Goal: Task Accomplishment & Management: Complete application form

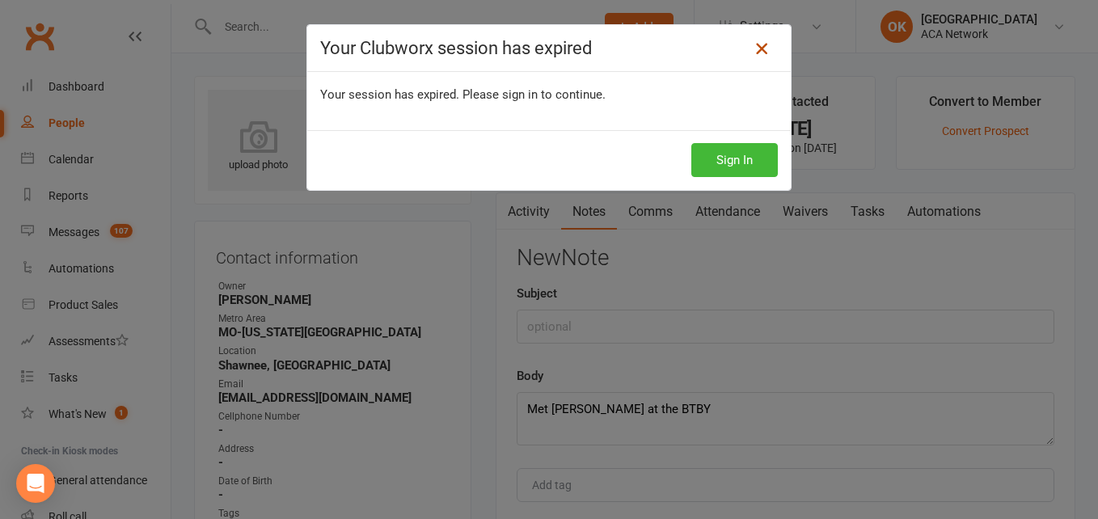
click at [758, 49] on icon at bounding box center [761, 48] width 19 height 19
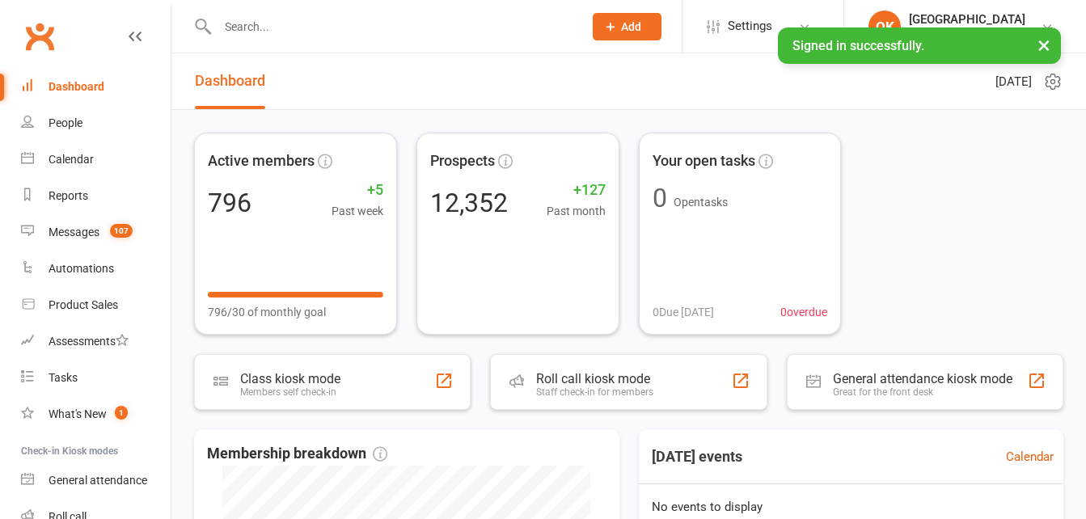
click at [279, 28] on input "text" at bounding box center [392, 26] width 359 height 23
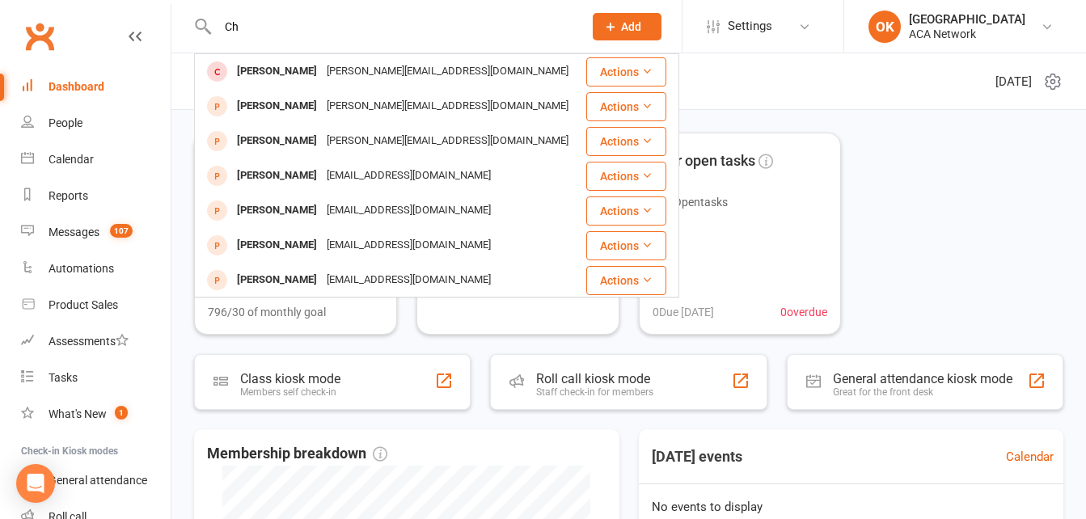
type input "C"
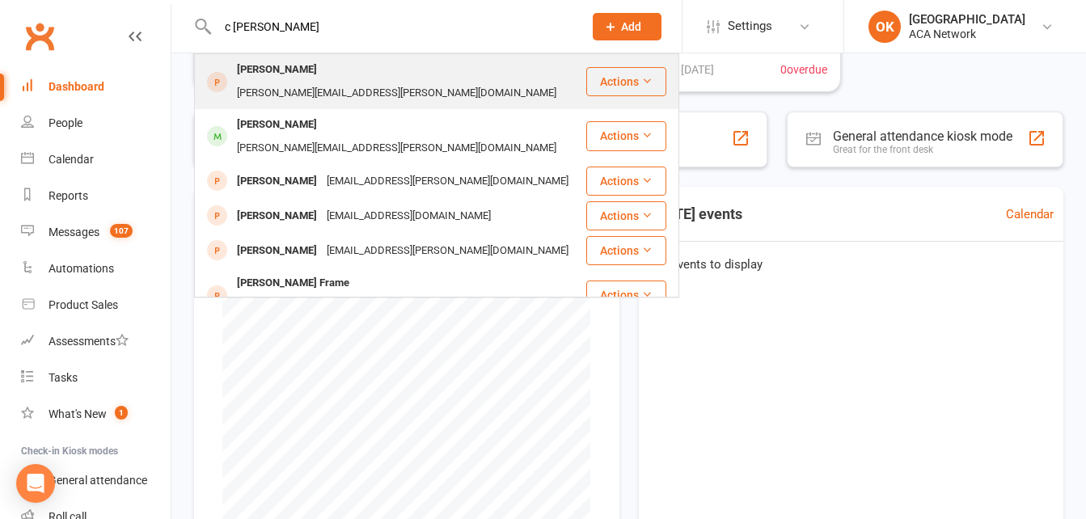
type input "c [PERSON_NAME]"
click at [336, 82] on div "[PERSON_NAME][EMAIL_ADDRESS][PERSON_NAME][DOMAIN_NAME]" at bounding box center [396, 93] width 329 height 23
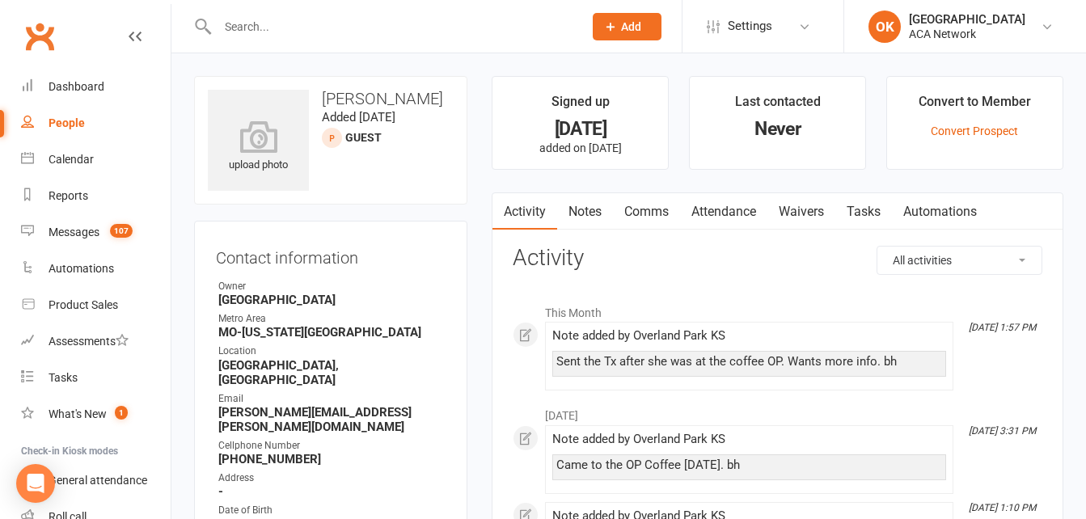
click at [804, 209] on link "Waivers" at bounding box center [801, 211] width 68 height 37
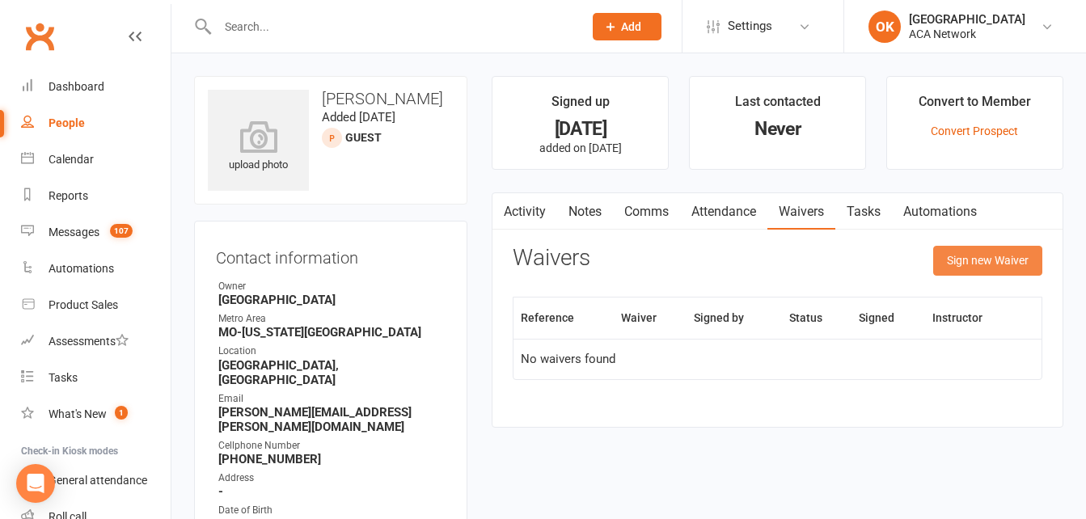
click at [948, 255] on button "Sign new Waiver" at bounding box center [987, 260] width 109 height 29
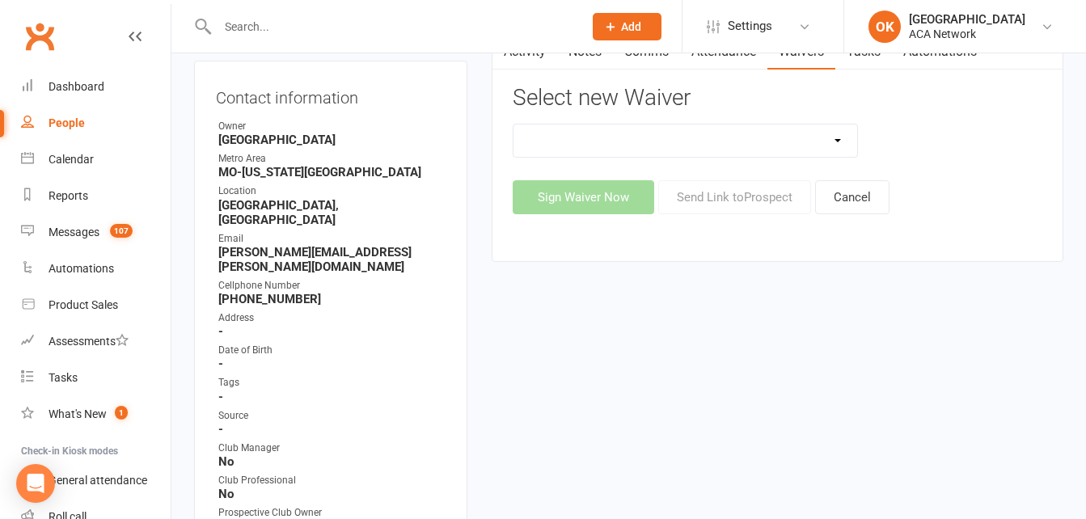
scroll to position [162, 0]
click at [832, 137] on select "ACA Business Club Membership Application ACA Membership Payment Update Form" at bounding box center [684, 139] width 343 height 32
select select "10818"
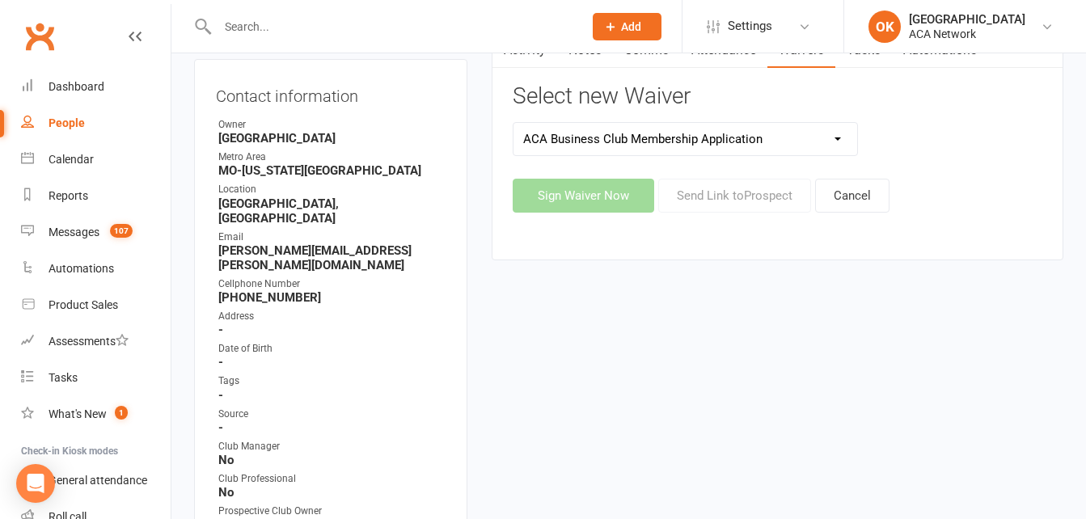
click at [513, 123] on select "ACA Business Club Membership Application ACA Membership Payment Update Form" at bounding box center [684, 139] width 343 height 32
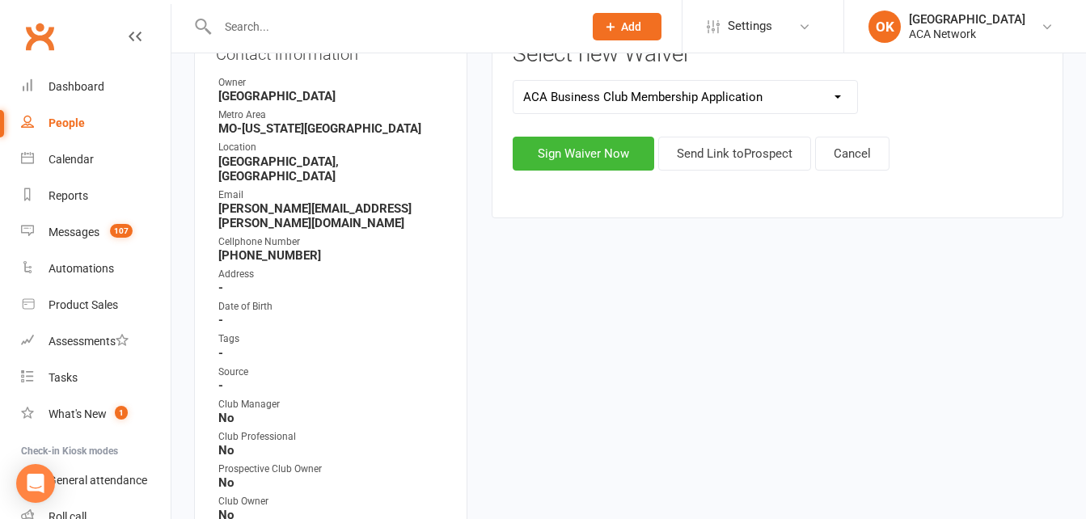
scroll to position [243, 0]
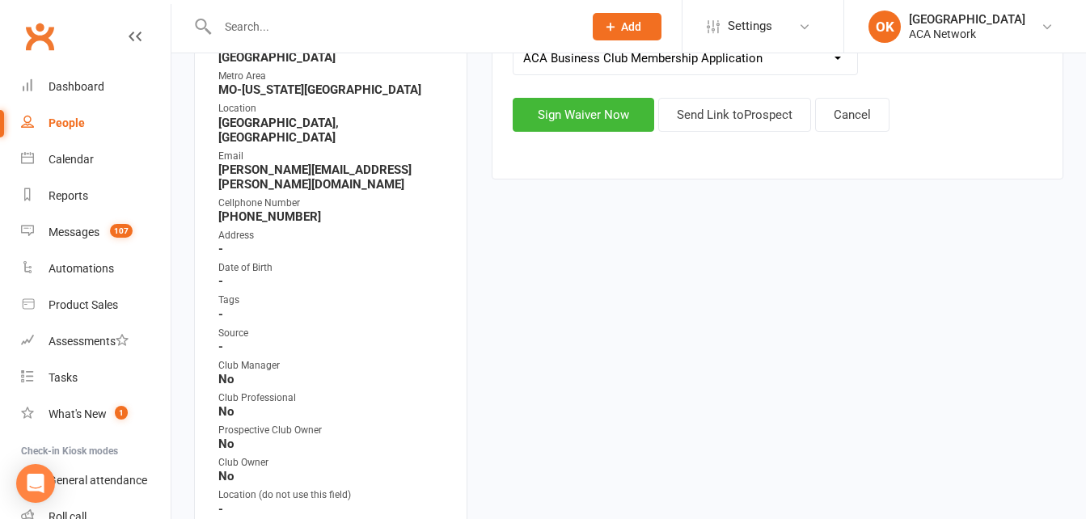
click at [587, 193] on main "Signed up [DATE] added on [DATE] Last contacted Never Convert to Member Convert…" at bounding box center [778, 14] width 596 height 362
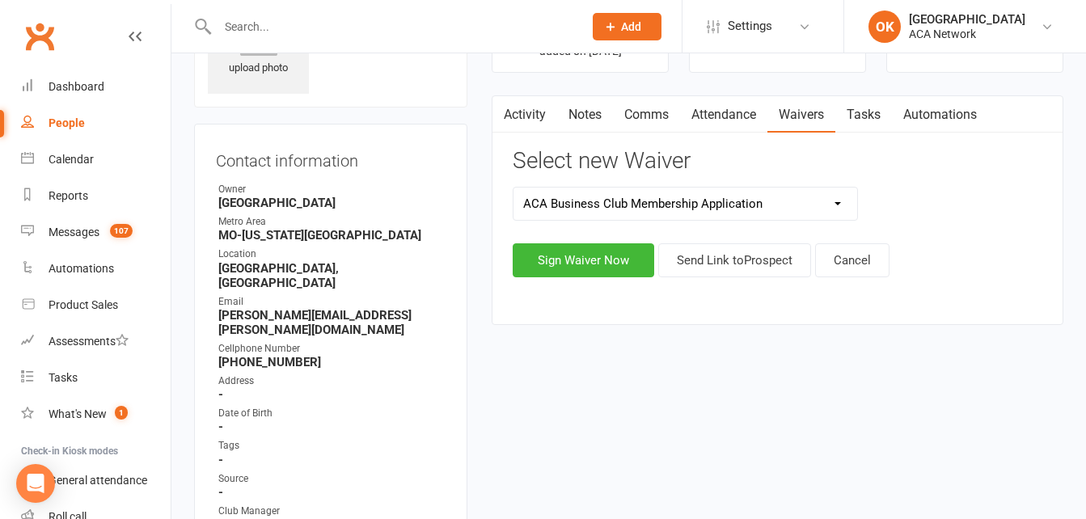
scroll to position [81, 0]
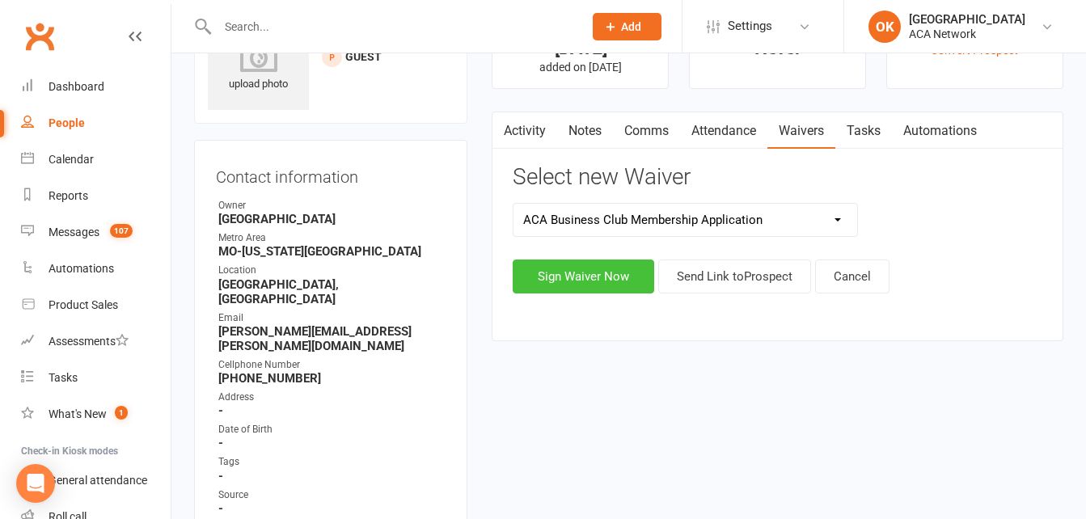
click at [599, 269] on button "Sign Waiver Now" at bounding box center [584, 277] width 142 height 34
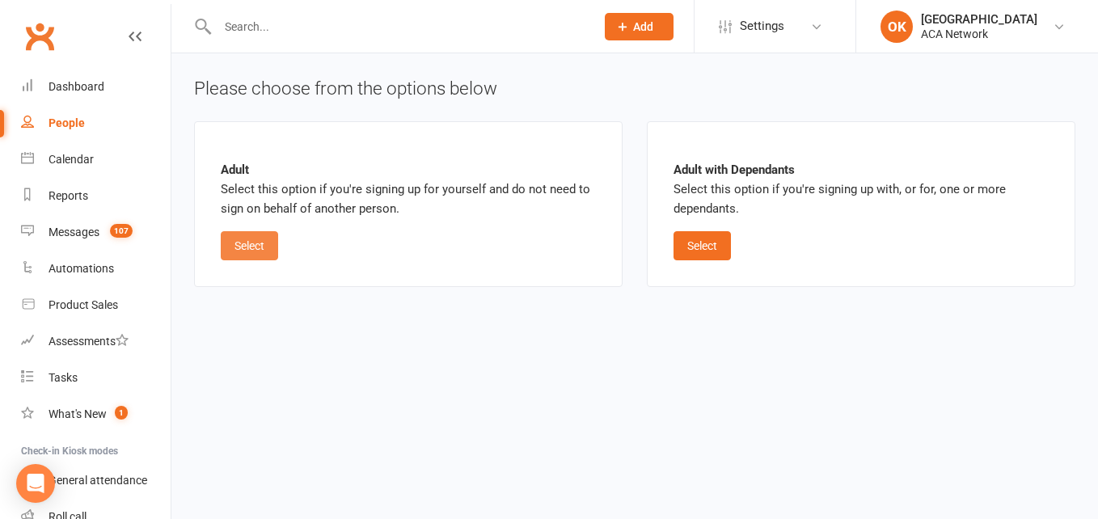
click at [268, 246] on button "Select" at bounding box center [249, 245] width 57 height 29
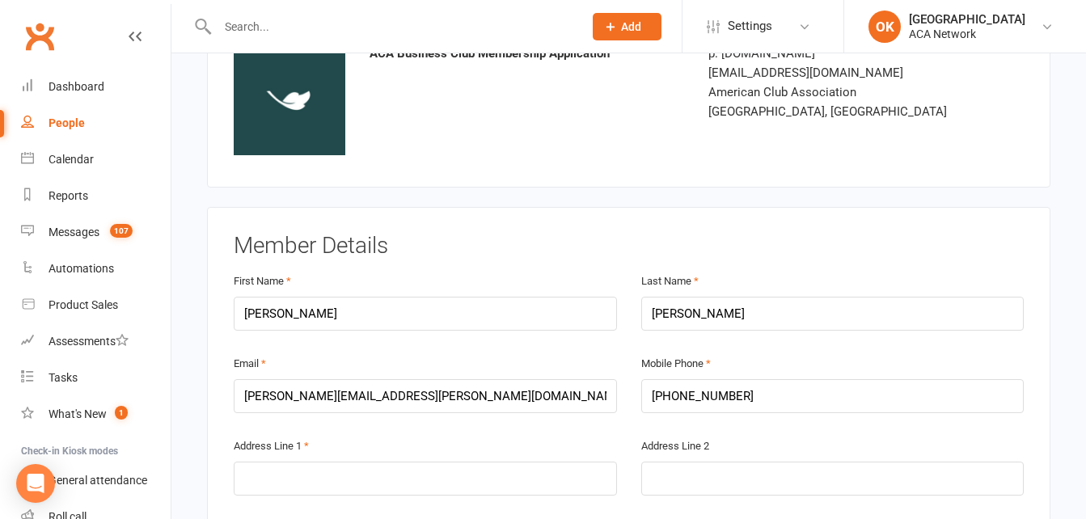
scroll to position [162, 0]
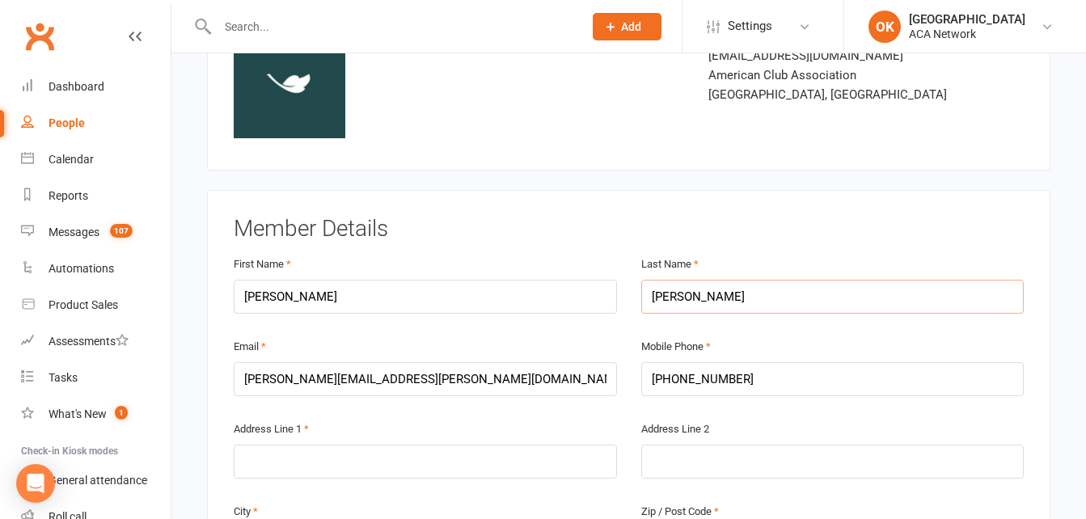
drag, startPoint x: 697, startPoint y: 298, endPoint x: 649, endPoint y: 306, distance: 49.1
click at [649, 306] on input "[PERSON_NAME]" at bounding box center [832, 297] width 383 height 34
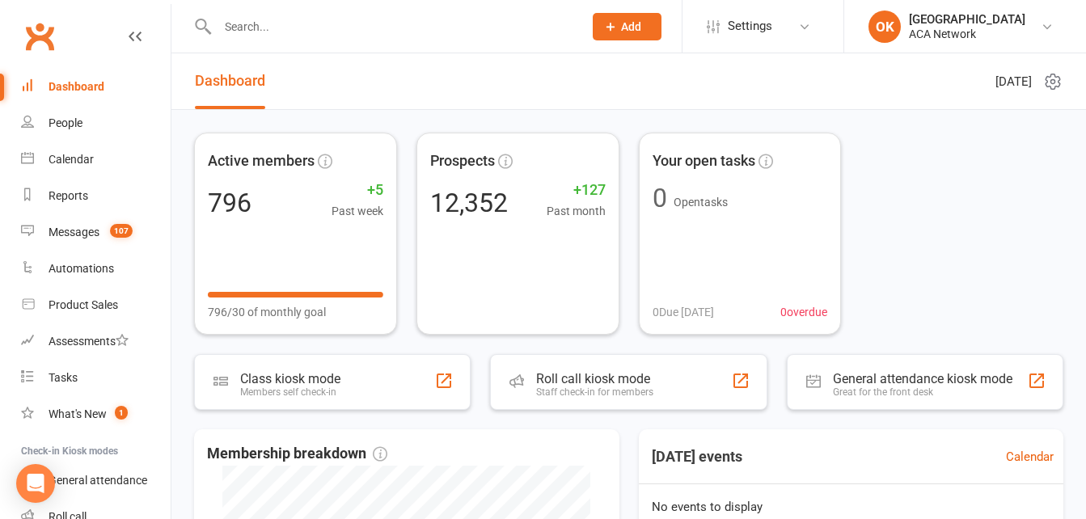
click at [278, 25] on input "text" at bounding box center [392, 26] width 359 height 23
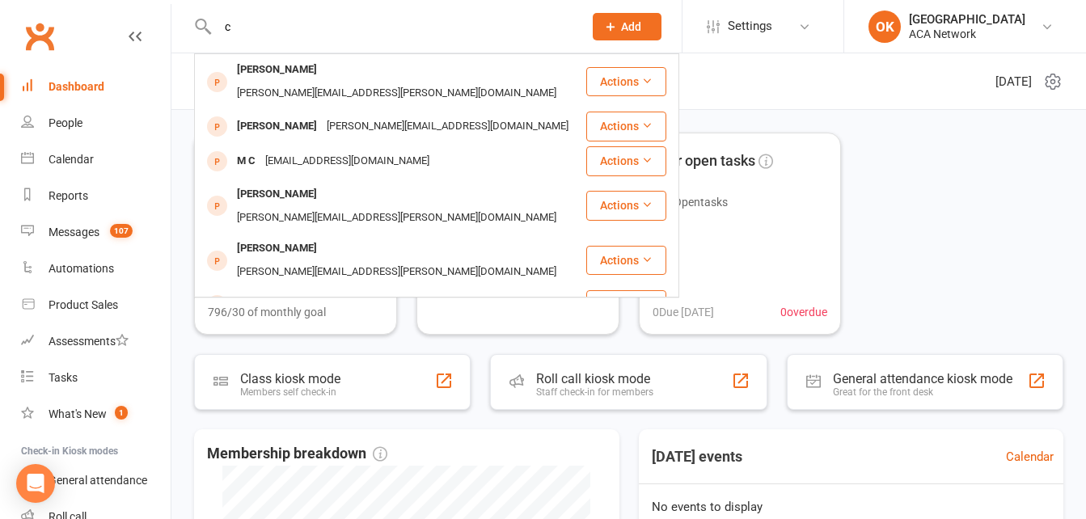
click at [254, 23] on input "c" at bounding box center [392, 26] width 359 height 23
paste input "Ficara"
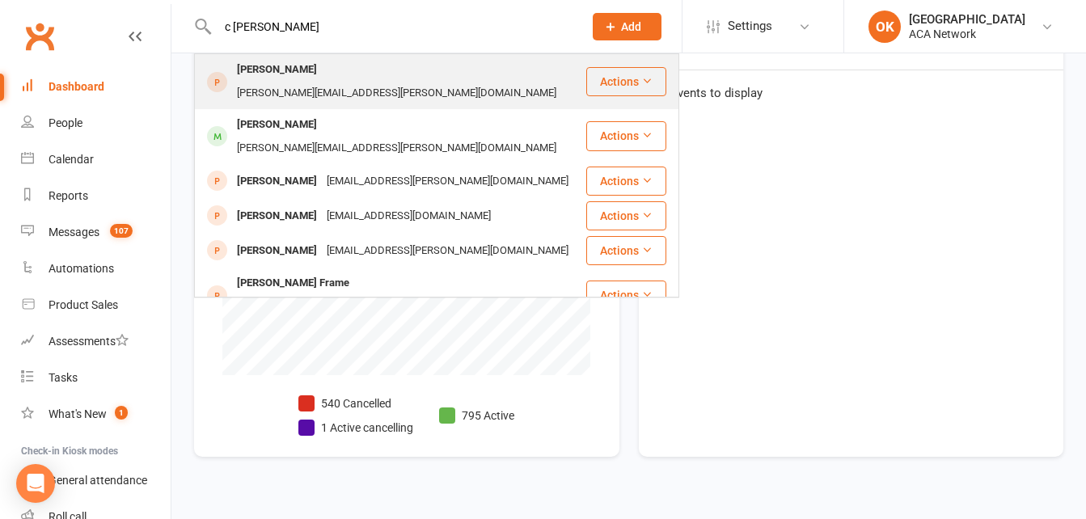
type input "c Ficara"
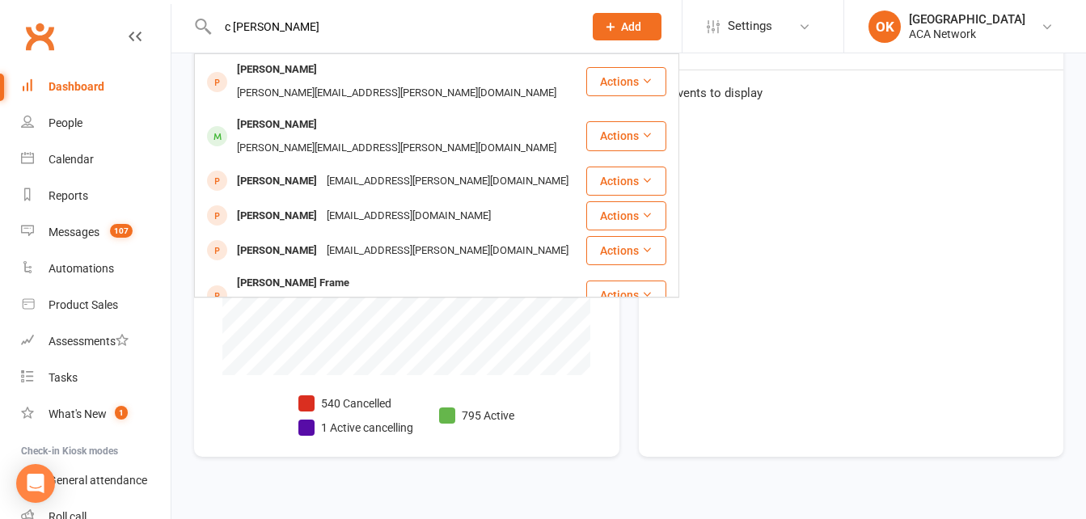
click at [304, 72] on div "[PERSON_NAME]" at bounding box center [277, 69] width 90 height 23
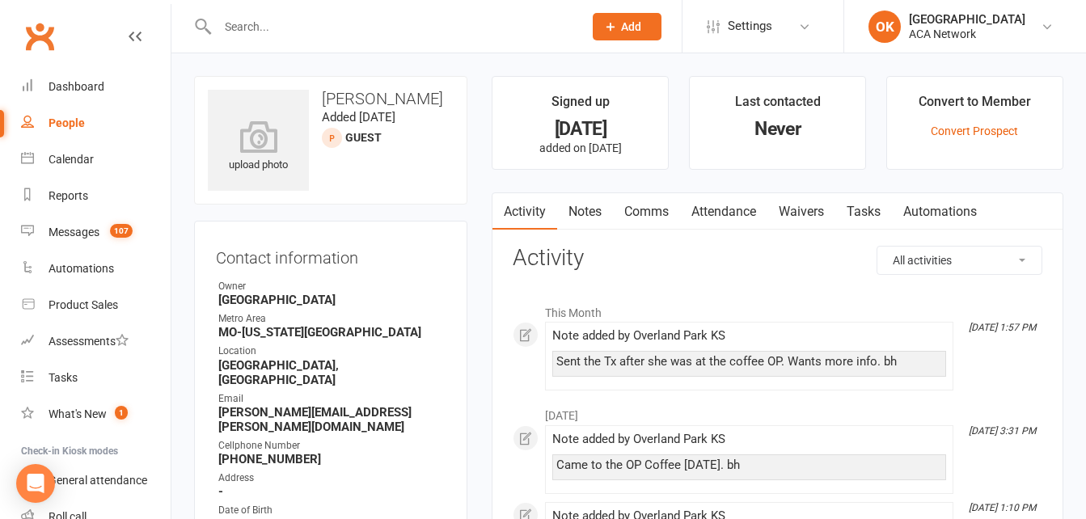
click at [808, 208] on link "Waivers" at bounding box center [801, 211] width 68 height 37
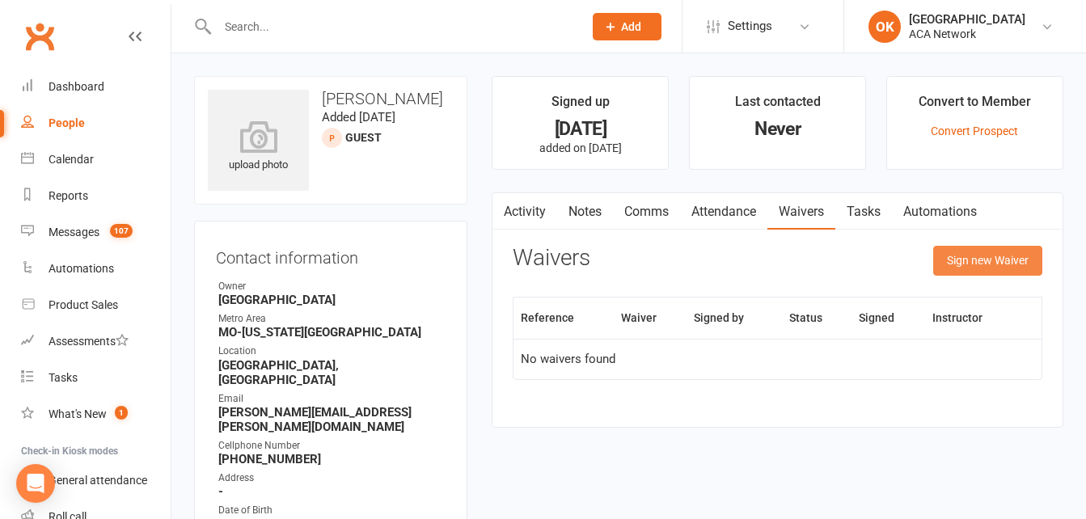
click at [974, 252] on button "Sign new Waiver" at bounding box center [987, 260] width 109 height 29
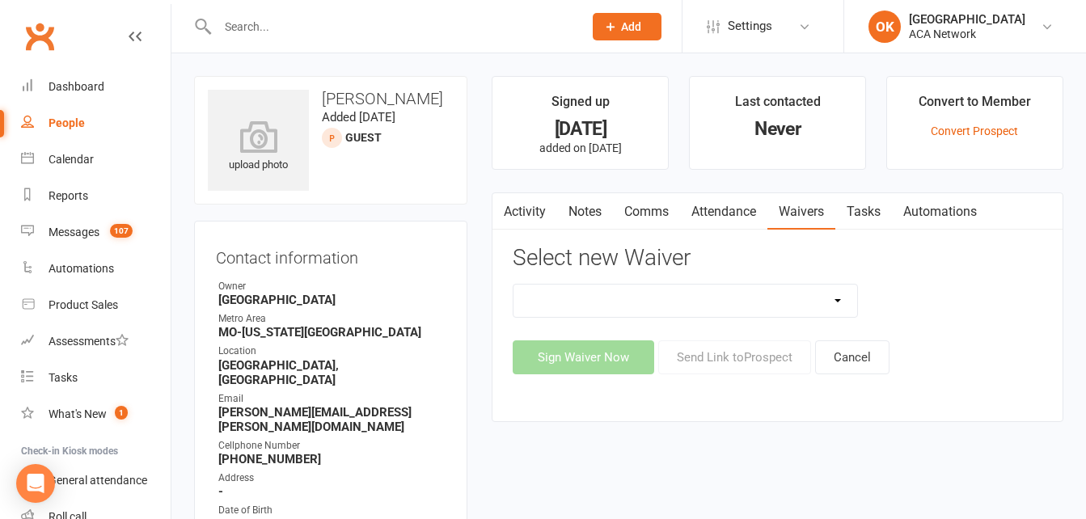
click at [839, 301] on select "ACA Business Club Membership Application ACA Membership Payment Update Form" at bounding box center [684, 301] width 343 height 32
select select "10818"
click at [513, 285] on select "ACA Business Club Membership Application ACA Membership Payment Update Form" at bounding box center [684, 301] width 343 height 32
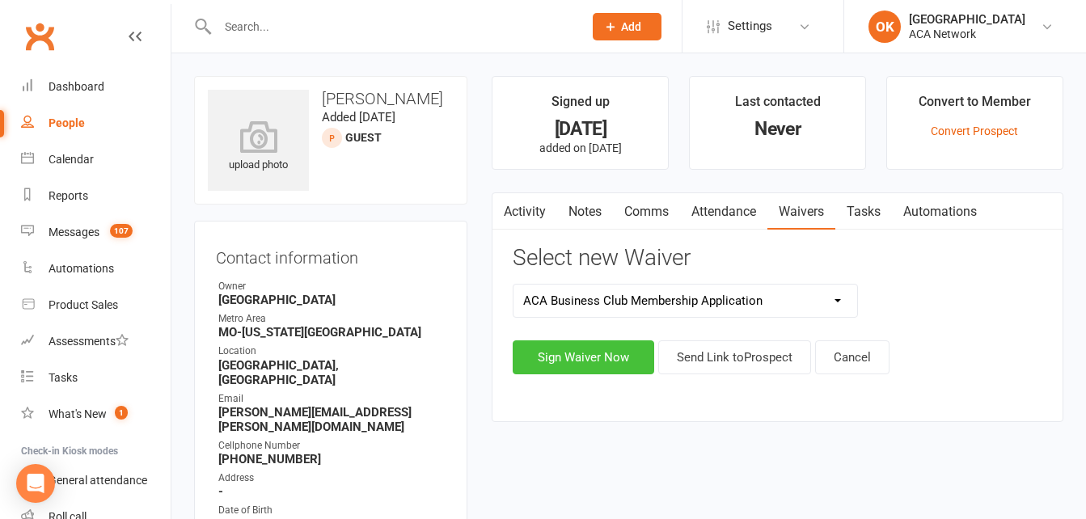
click at [588, 353] on button "Sign Waiver Now" at bounding box center [584, 357] width 142 height 34
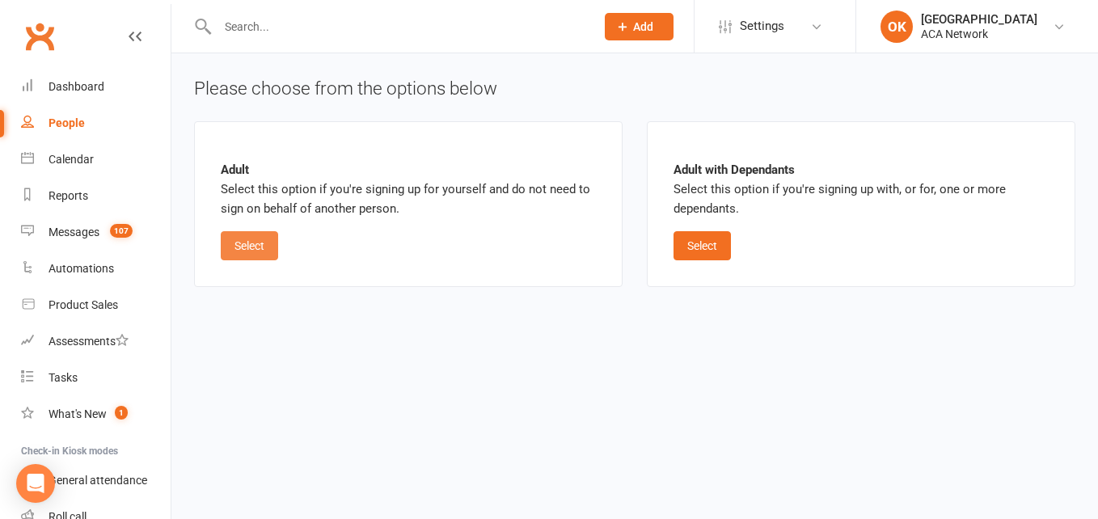
click at [244, 231] on button "Select" at bounding box center [249, 245] width 57 height 29
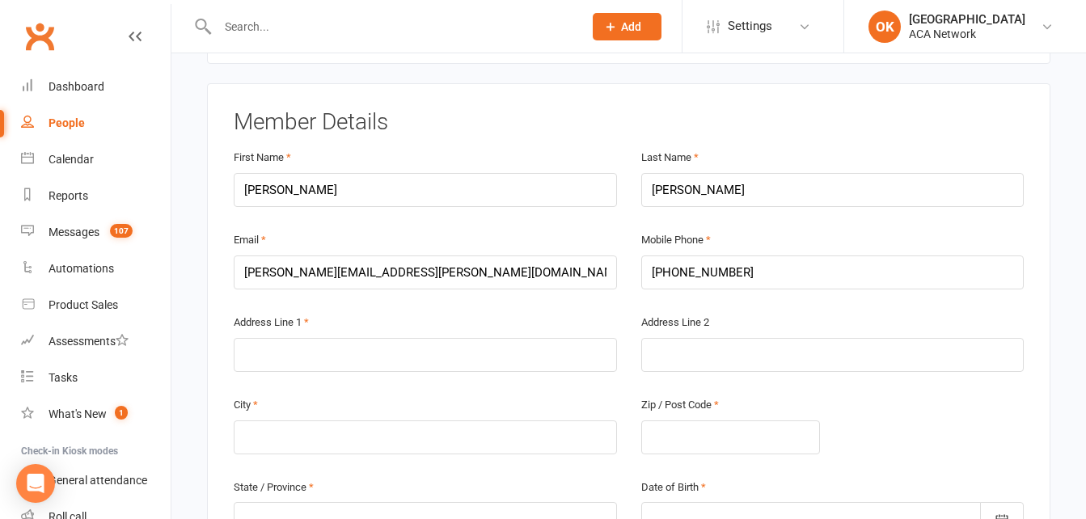
scroll to position [243, 0]
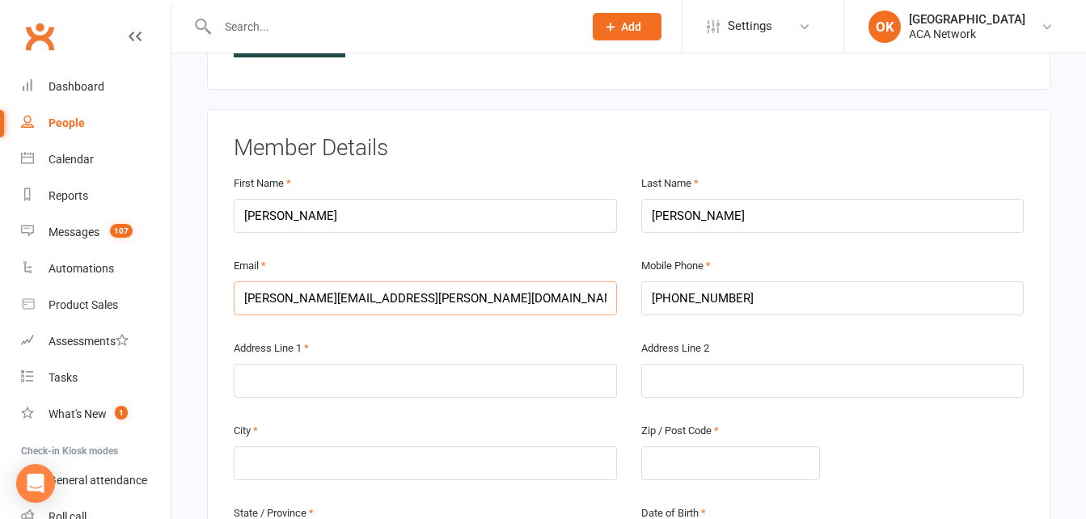
click at [425, 301] on input "[PERSON_NAME][EMAIL_ADDRESS][PERSON_NAME][DOMAIN_NAME]" at bounding box center [425, 298] width 383 height 34
type input "b"
type input "anthony@quickreliefplumbing.com"
click at [736, 303] on input "[PHONE_NUMBER]" at bounding box center [832, 298] width 383 height 34
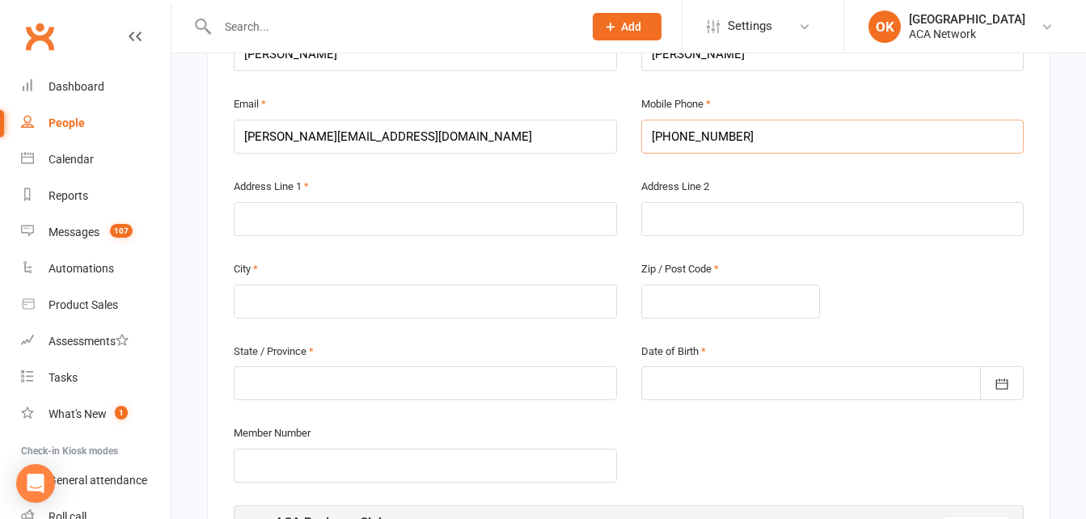
scroll to position [323, 0]
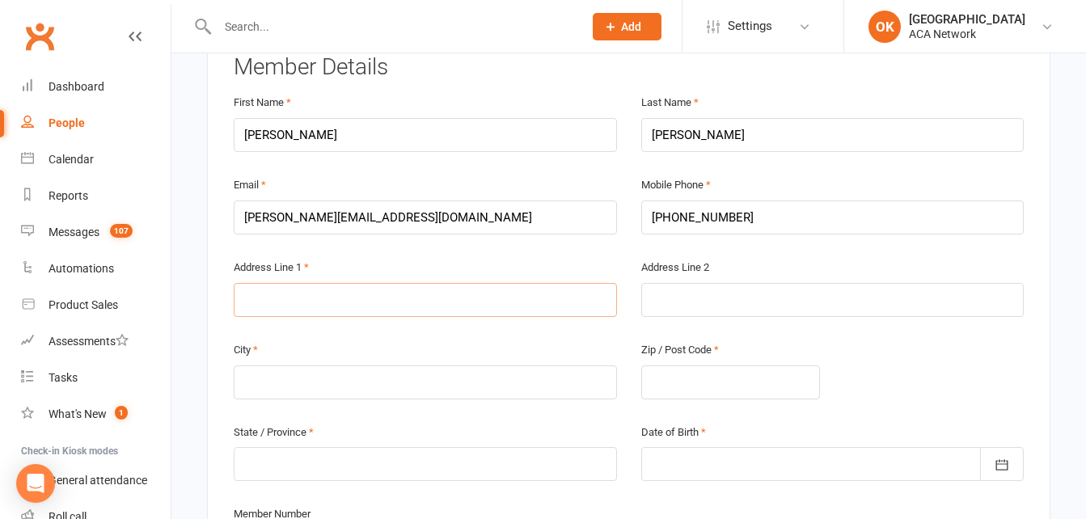
click at [256, 299] on input "text" at bounding box center [425, 300] width 383 height 34
type input "6822 Berry Road"
click at [281, 386] on input "text" at bounding box center [425, 383] width 383 height 34
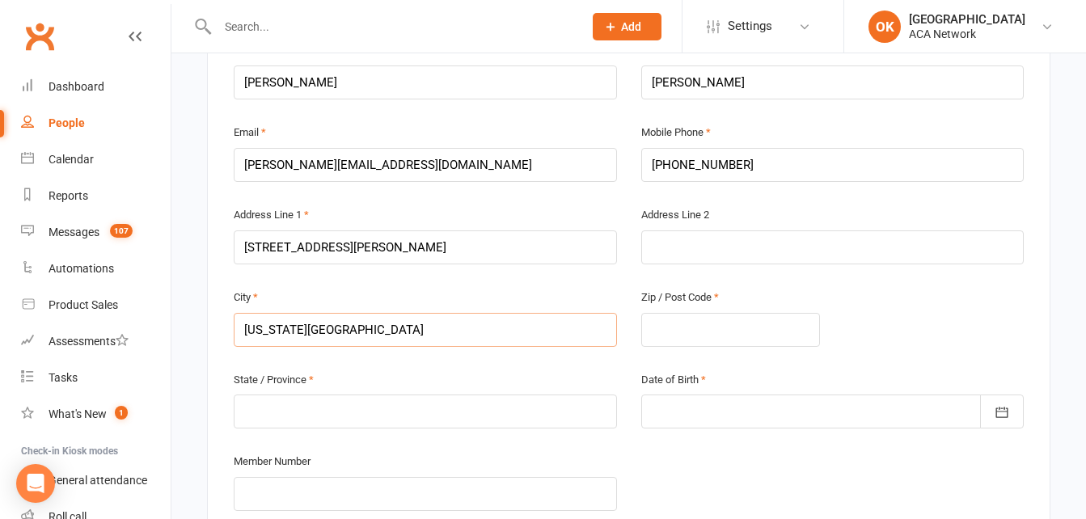
scroll to position [404, 0]
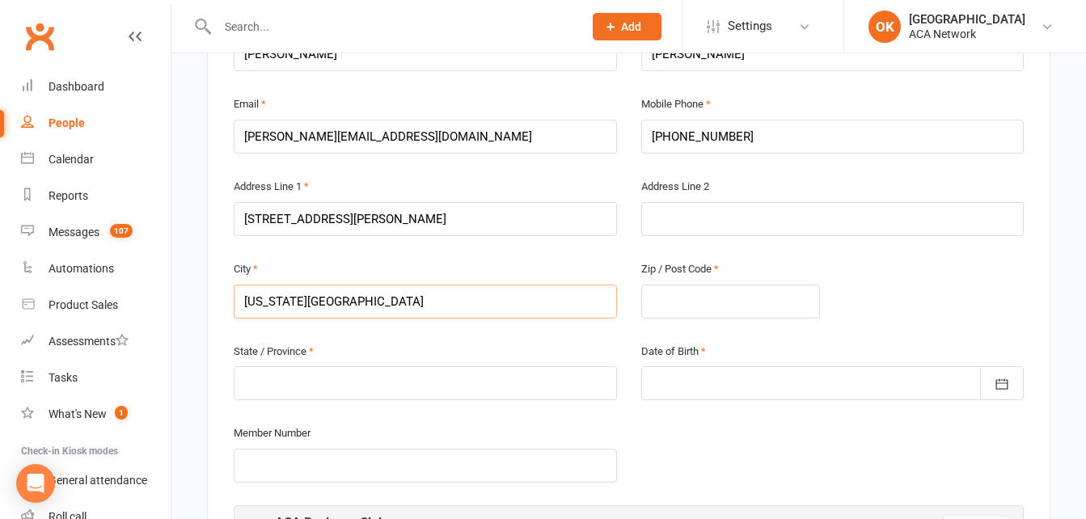
type input "Kansas City"
click at [675, 298] on input "text" at bounding box center [731, 302] width 180 height 34
type input "66106"
click at [253, 373] on input "text" at bounding box center [425, 383] width 383 height 34
type input "k"
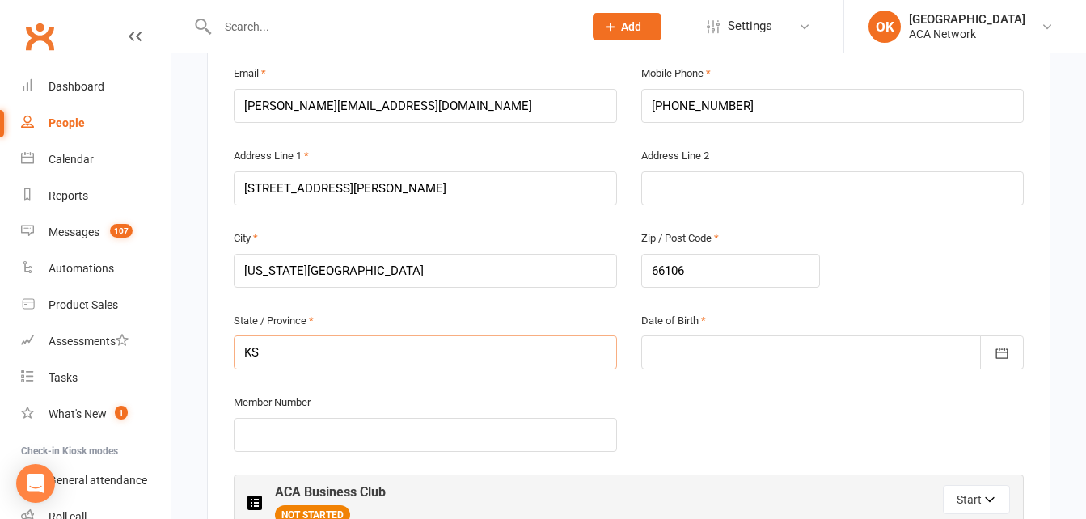
scroll to position [485, 0]
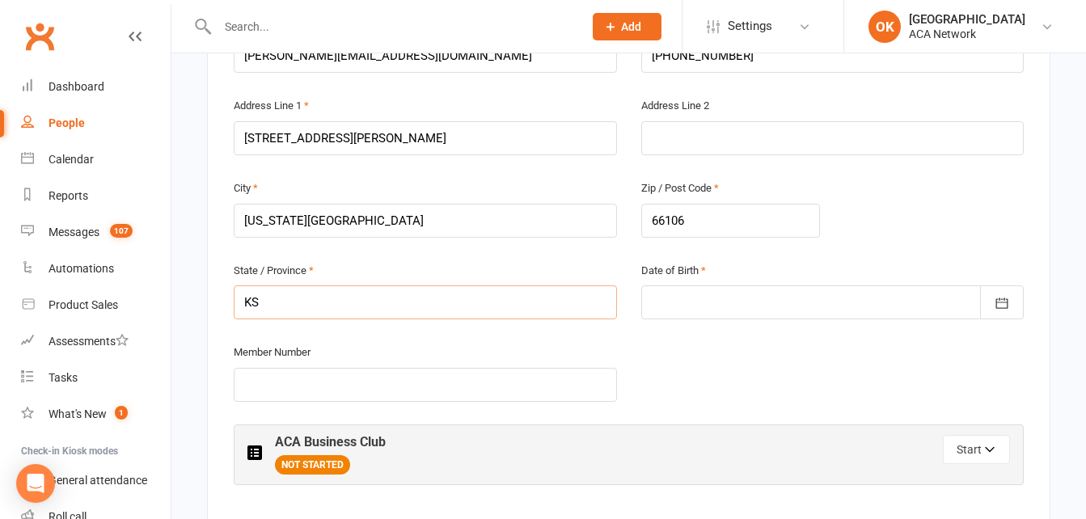
type input "KS"
click at [708, 306] on div at bounding box center [832, 302] width 383 height 34
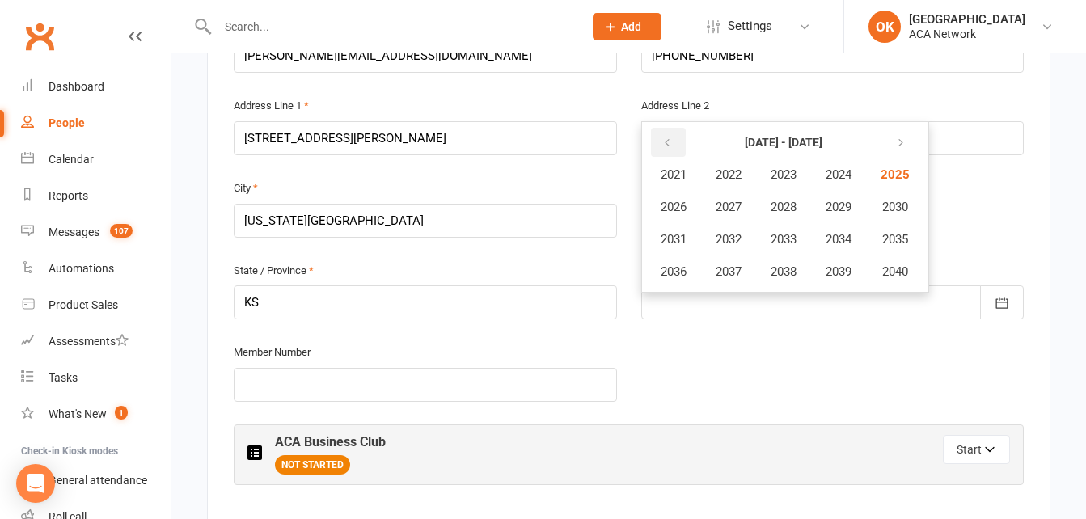
click at [662, 141] on icon "button" at bounding box center [666, 143] width 11 height 13
click at [912, 139] on button "button" at bounding box center [898, 142] width 35 height 29
click at [674, 186] on button "1981" at bounding box center [673, 174] width 53 height 31
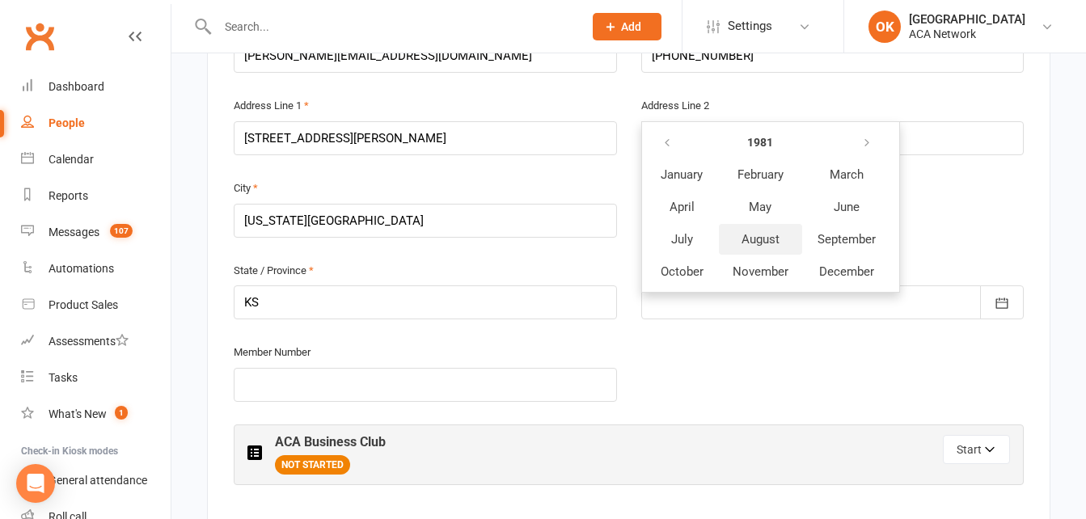
click at [765, 238] on span "August" at bounding box center [761, 239] width 38 height 15
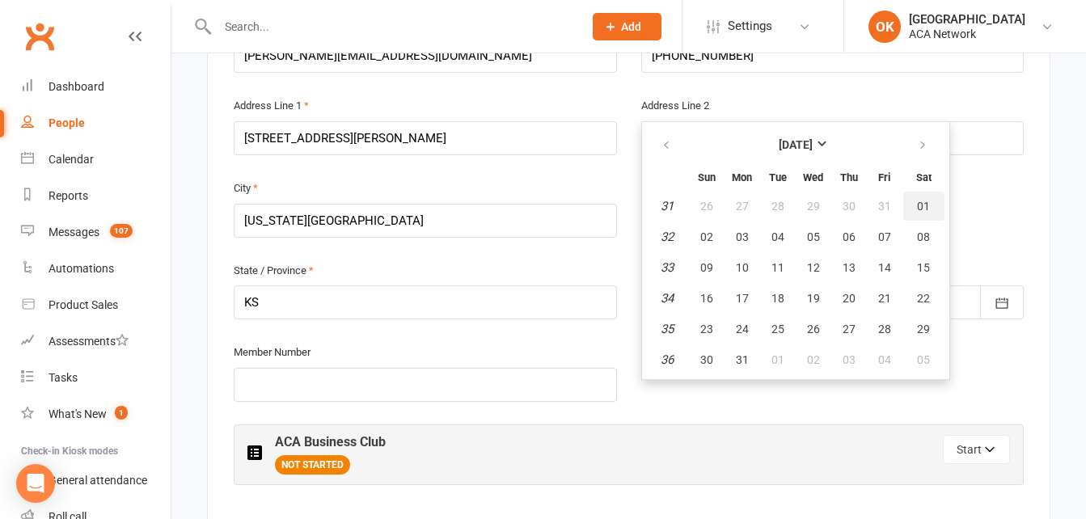
click at [925, 206] on span "01" at bounding box center [923, 206] width 13 height 13
type input "01 Aug 1981"
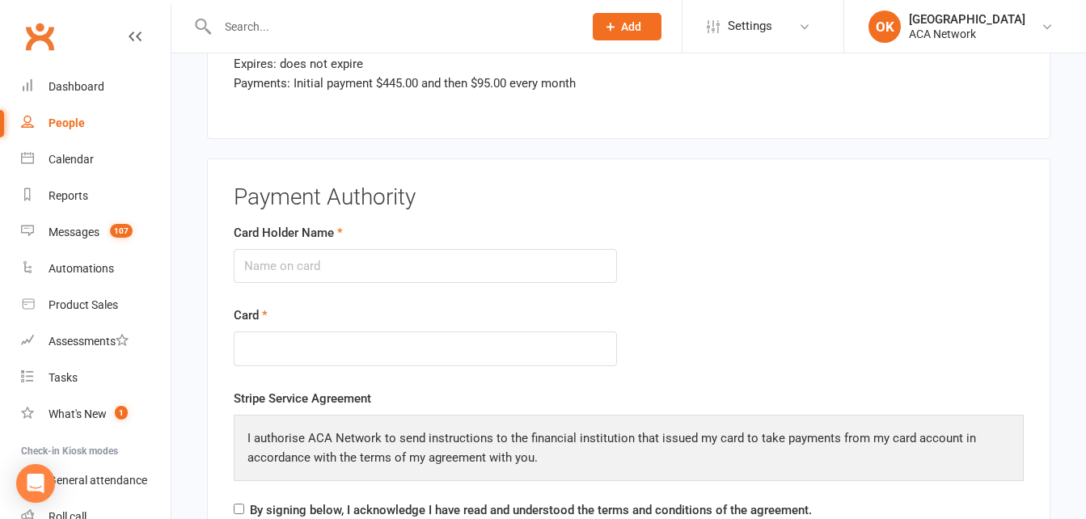
scroll to position [2183, 0]
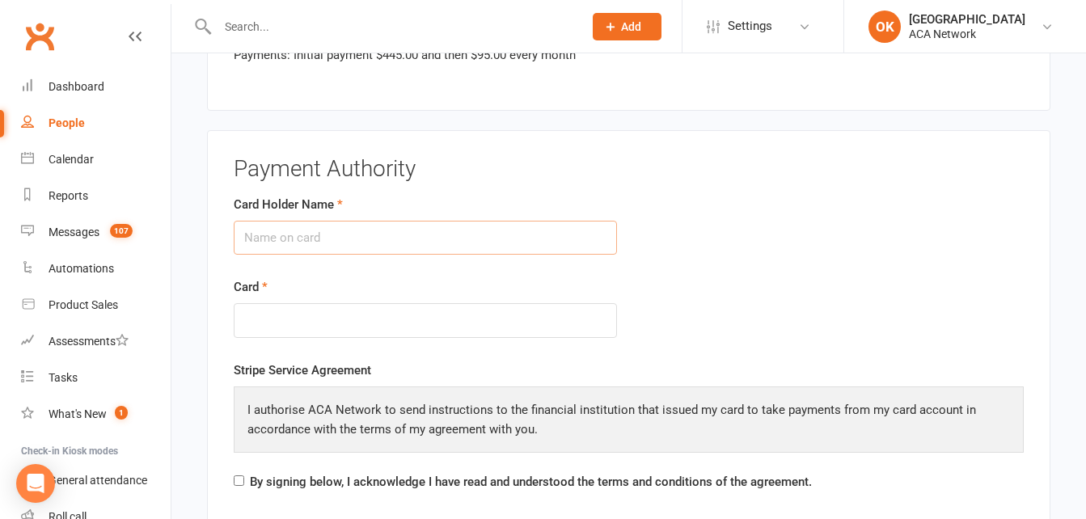
click at [300, 244] on input "Card Holder Name" at bounding box center [425, 238] width 383 height 34
click at [754, 205] on form "Card Holder Name Card" at bounding box center [629, 278] width 814 height 166
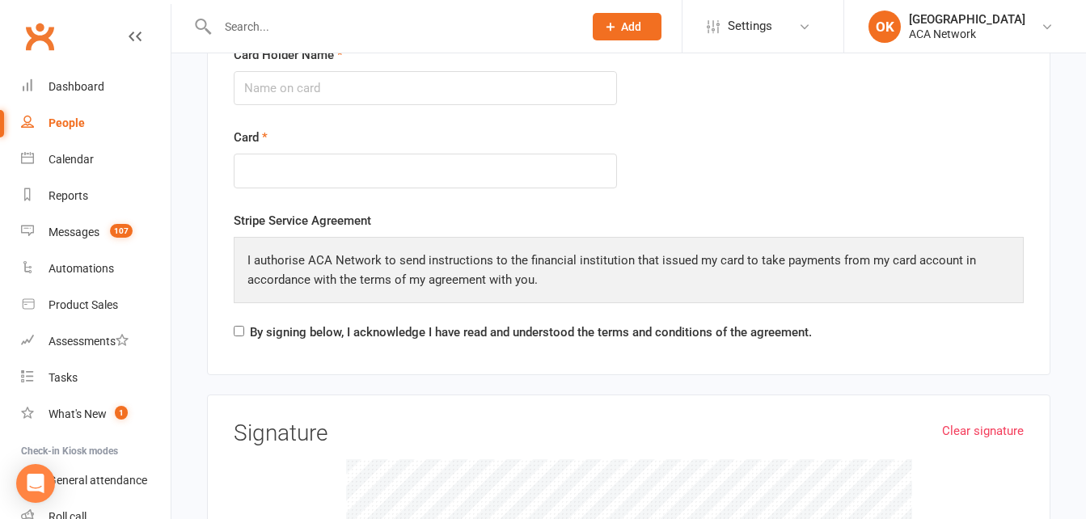
scroll to position [2345, 0]
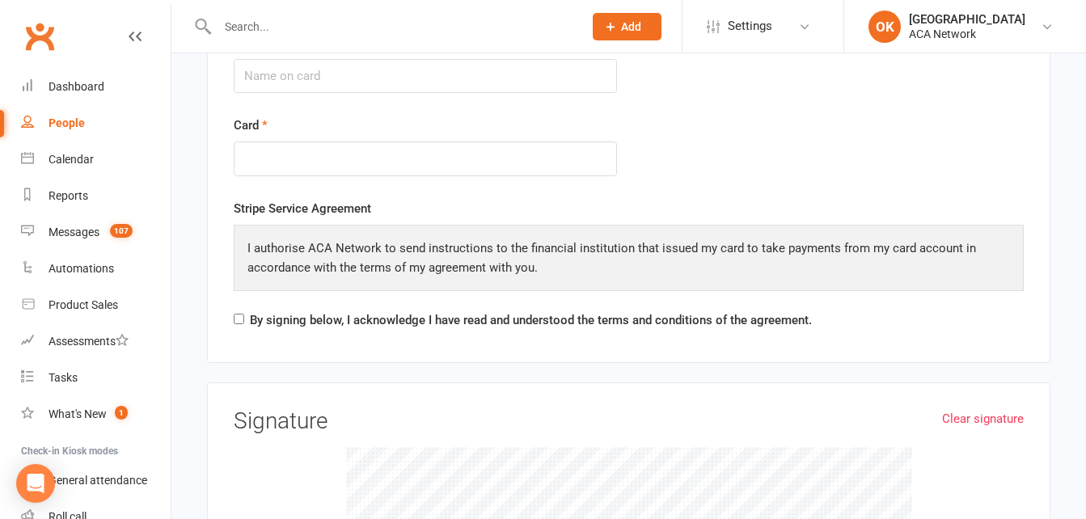
click at [245, 322] on div "By signing below, I acknowledge I have read and understood the terms and condit…" at bounding box center [523, 324] width 578 height 26
click at [243, 321] on input "By signing below, I acknowledge I have read and understood the terms and condit…" at bounding box center [239, 319] width 11 height 11
checkbox input "true"
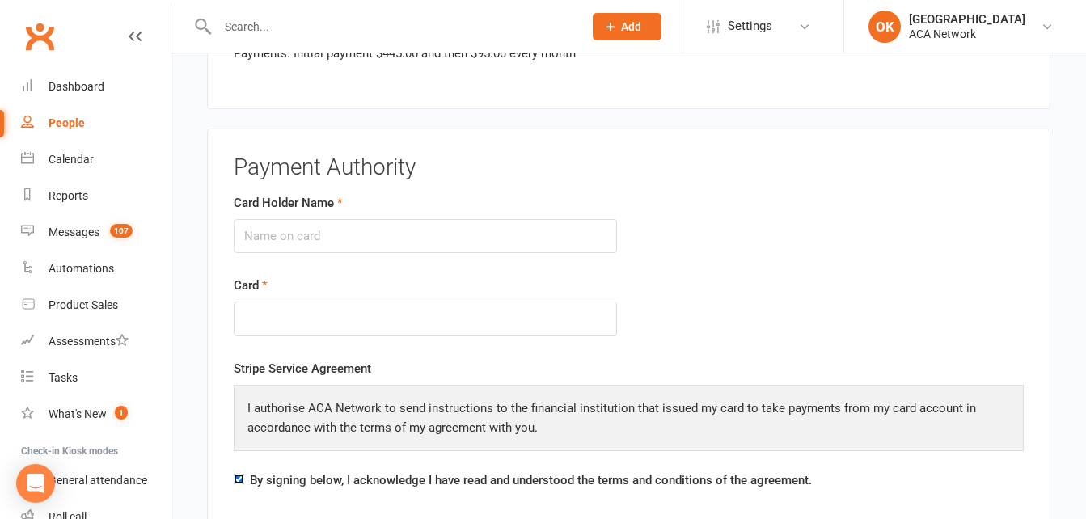
scroll to position [2183, 0]
click at [274, 236] on input "Card Holder Name" at bounding box center [425, 238] width 383 height 34
click at [321, 240] on input "Vincent Ficara" at bounding box center [425, 238] width 383 height 34
type input "Vincent Ficara"
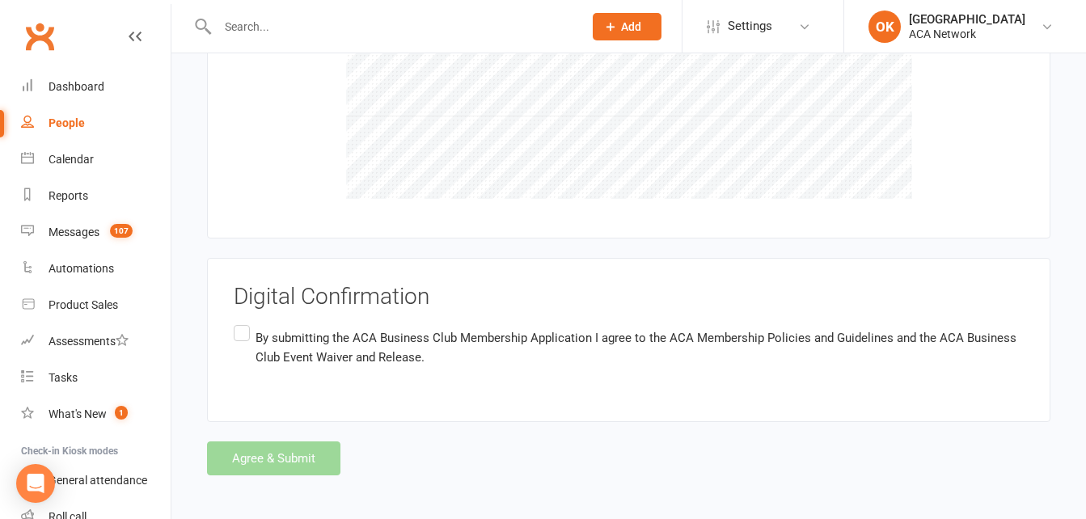
scroll to position [2842, 0]
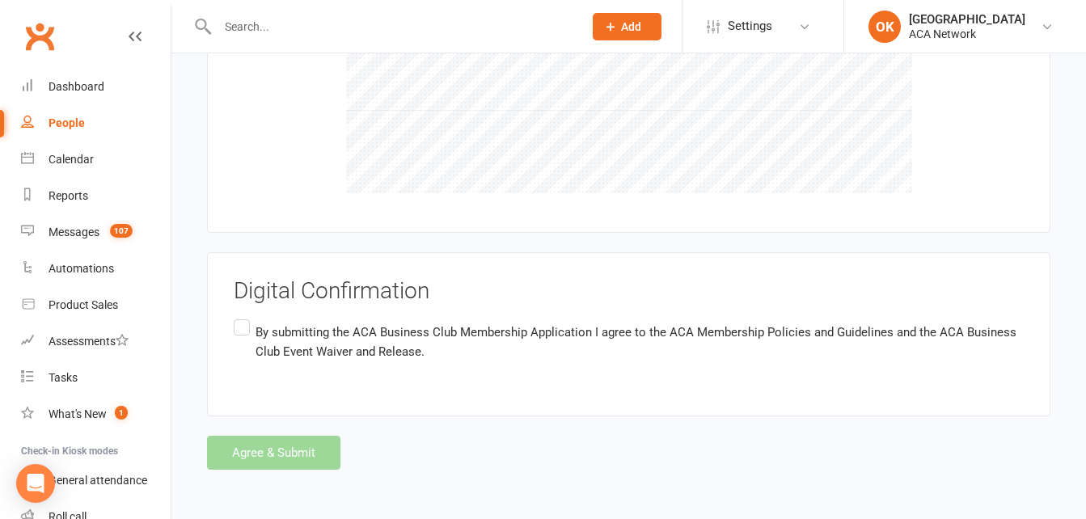
click at [246, 328] on label "By submitting the ACA Business Club Membership Application I agree to the ACA M…" at bounding box center [629, 341] width 790 height 51
click at [244, 316] on input "By submitting the ACA Business Club Membership Application I agree to the ACA M…" at bounding box center [239, 316] width 11 height 0
click at [295, 452] on button "Agree & Submit" at bounding box center [273, 453] width 133 height 34
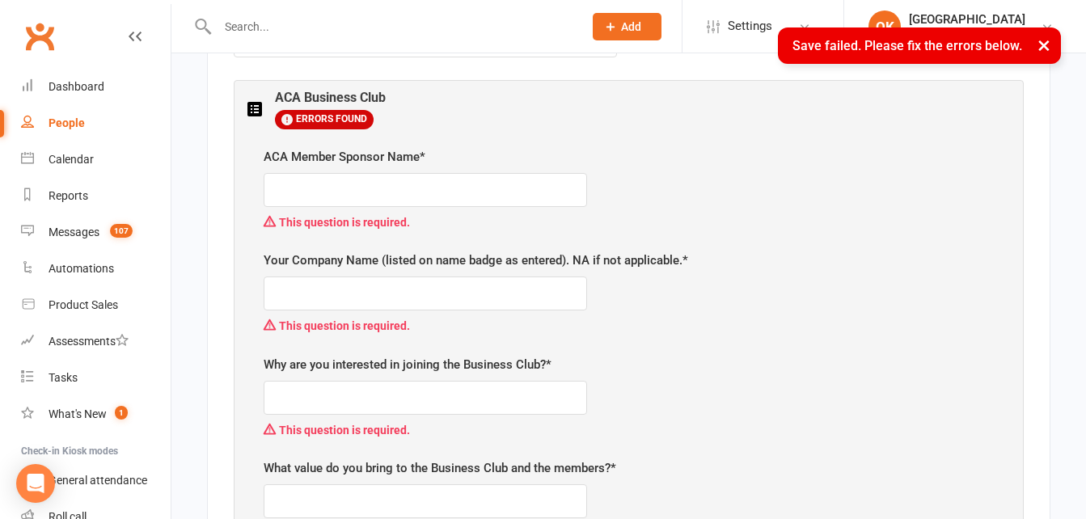
scroll to position [667, 0]
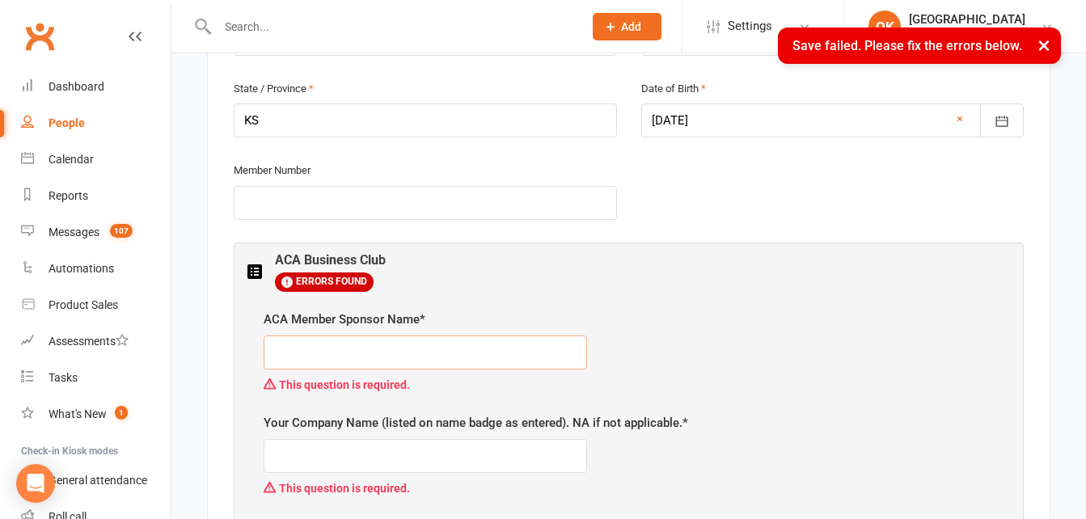
click at [278, 350] on input "text" at bounding box center [425, 353] width 323 height 34
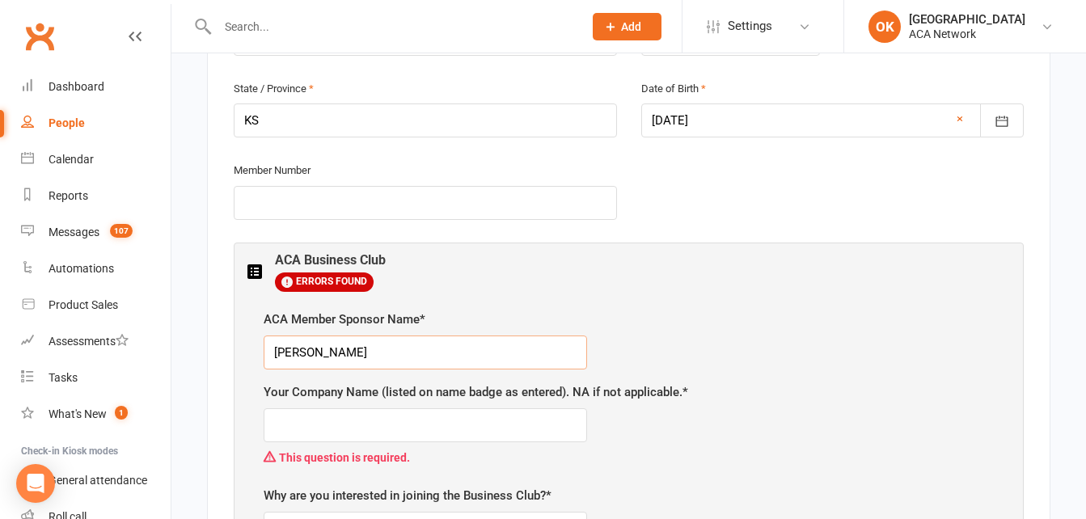
scroll to position [748, 0]
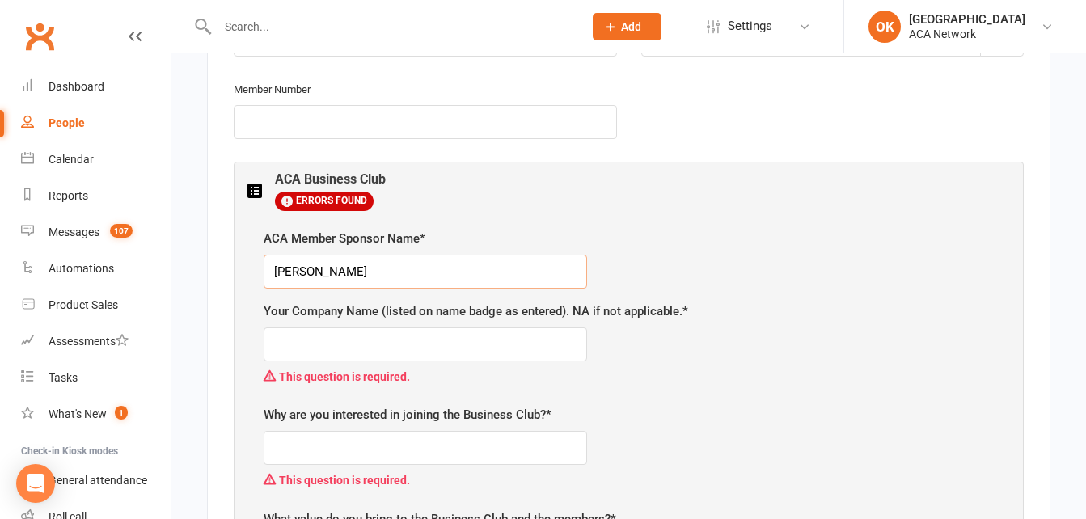
type input "Denise Herbel"
click at [302, 343] on input "text" at bounding box center [425, 345] width 323 height 34
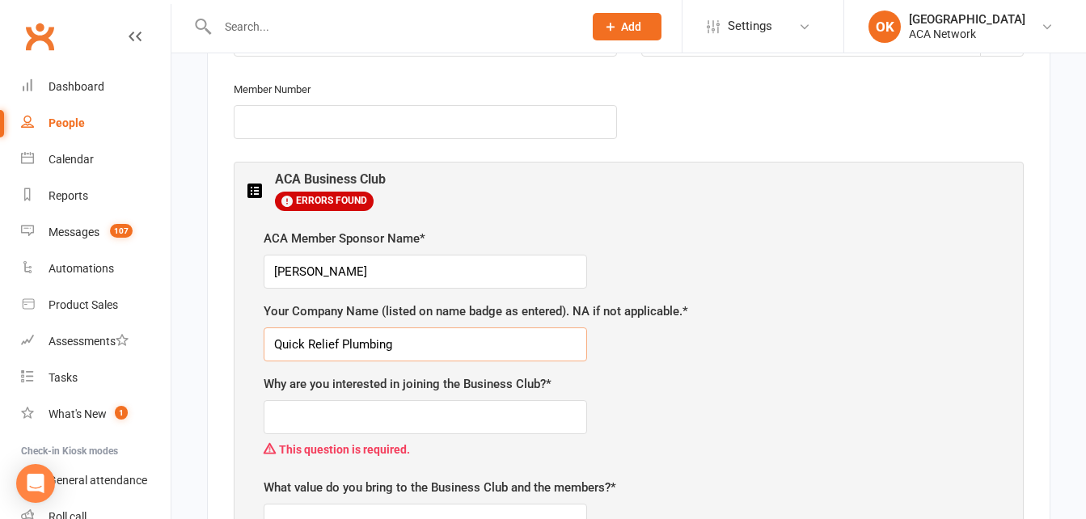
type input "Quick Relief Plumbing"
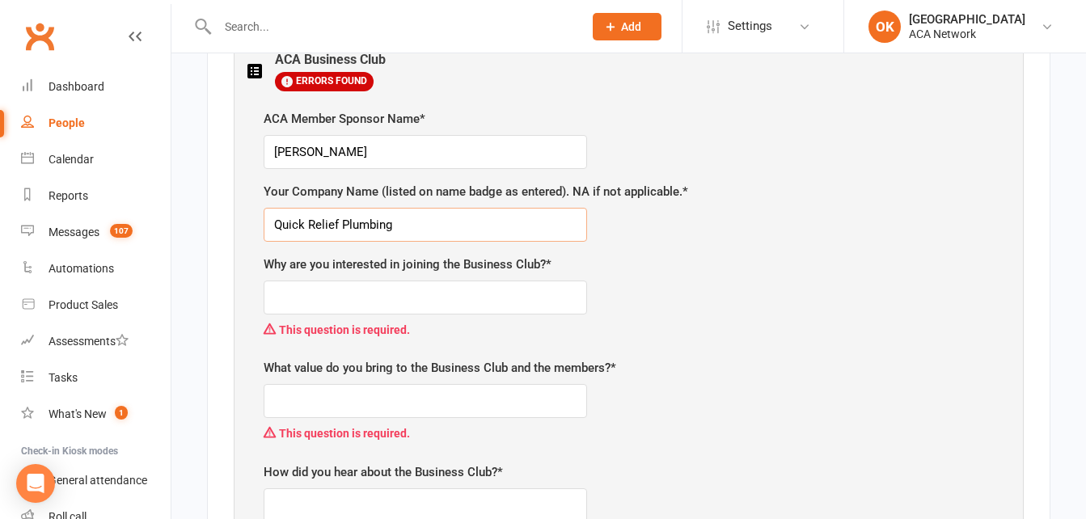
scroll to position [991, 0]
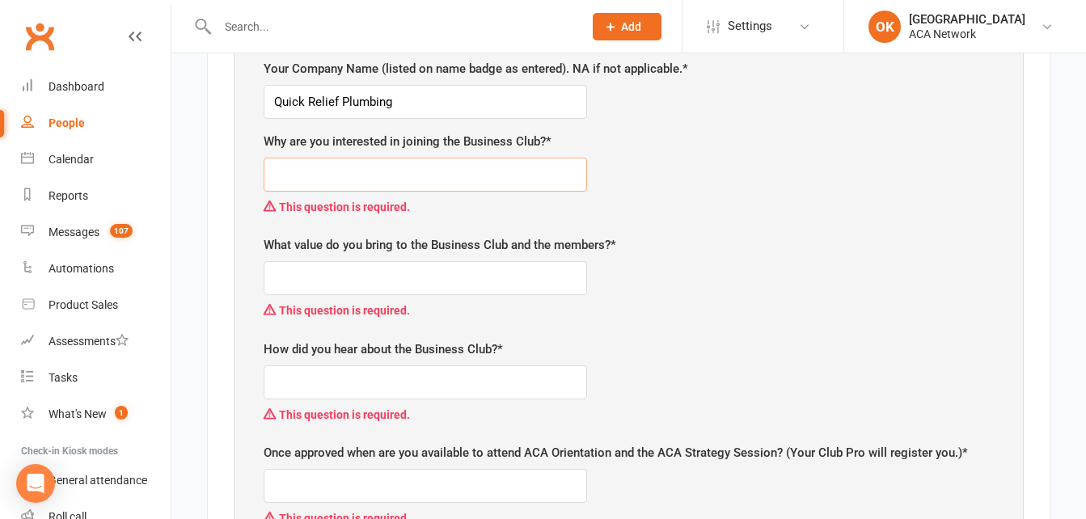
click at [289, 179] on input "text" at bounding box center [425, 175] width 323 height 34
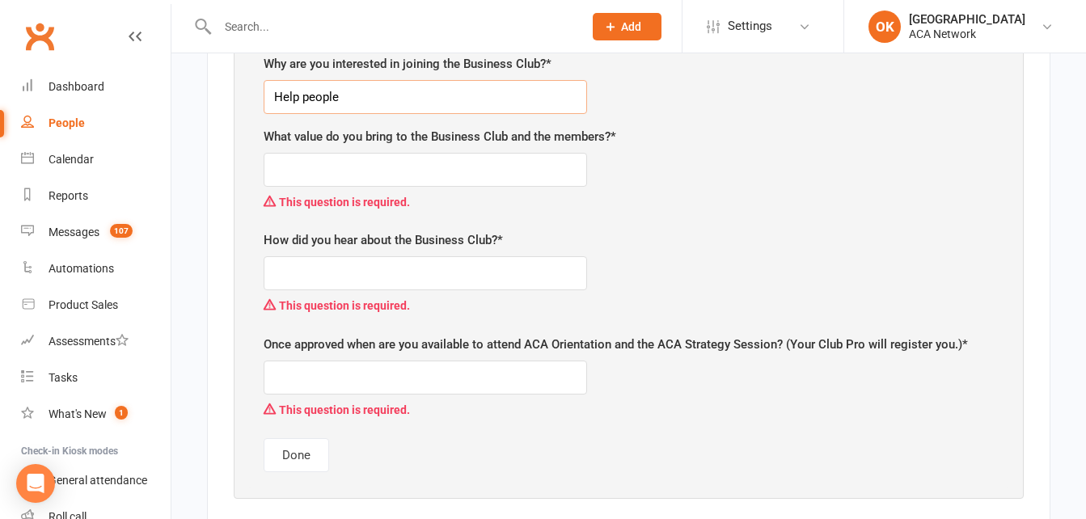
scroll to position [1071, 0]
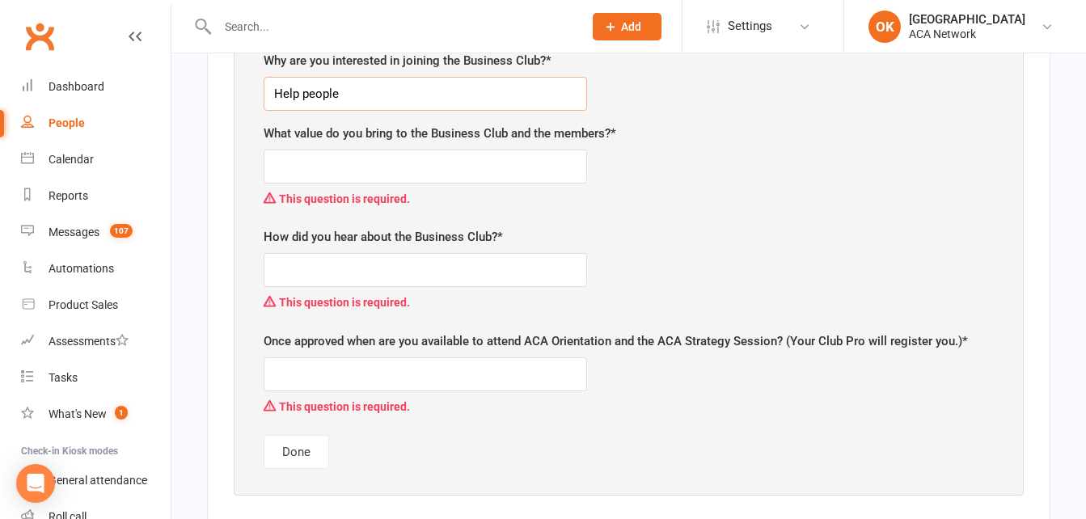
type input "Help people"
click at [296, 175] on input "text" at bounding box center [425, 167] width 323 height 34
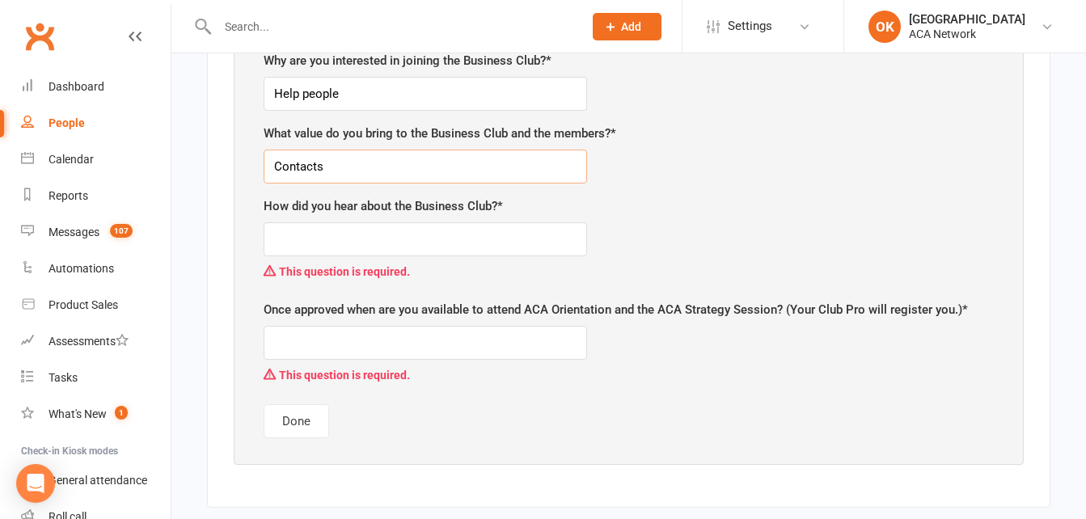
type input "Contacts"
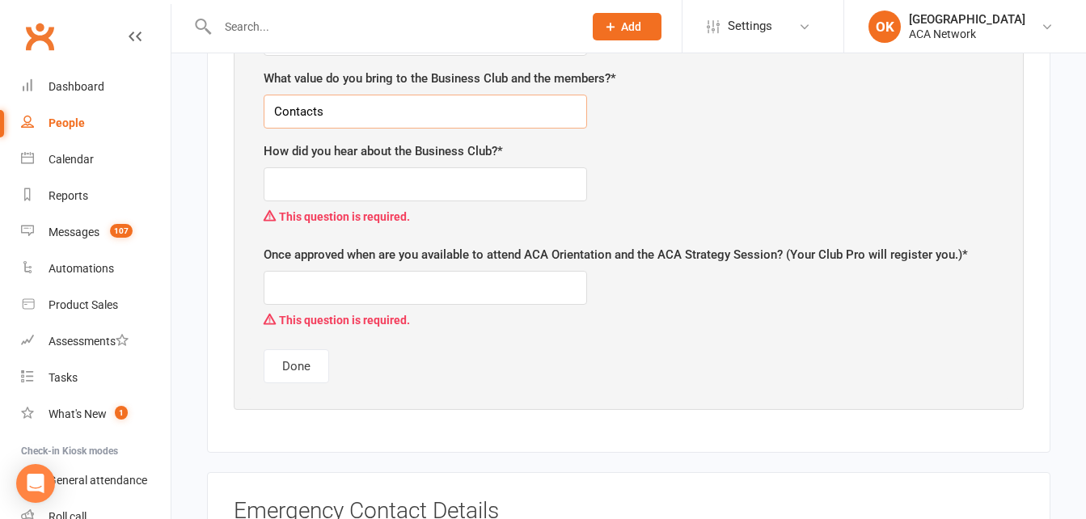
scroll to position [1152, 0]
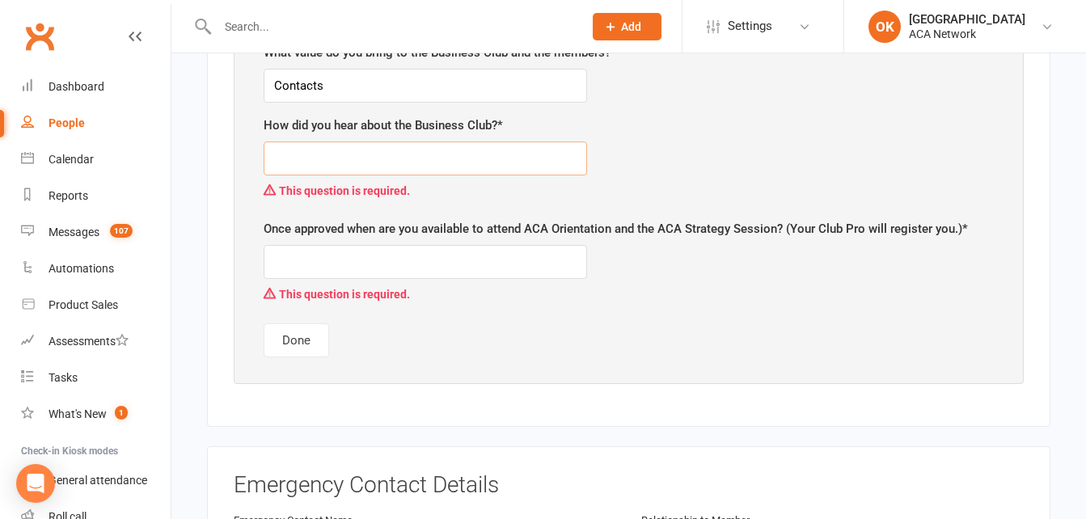
click at [295, 163] on input "text" at bounding box center [425, 159] width 323 height 34
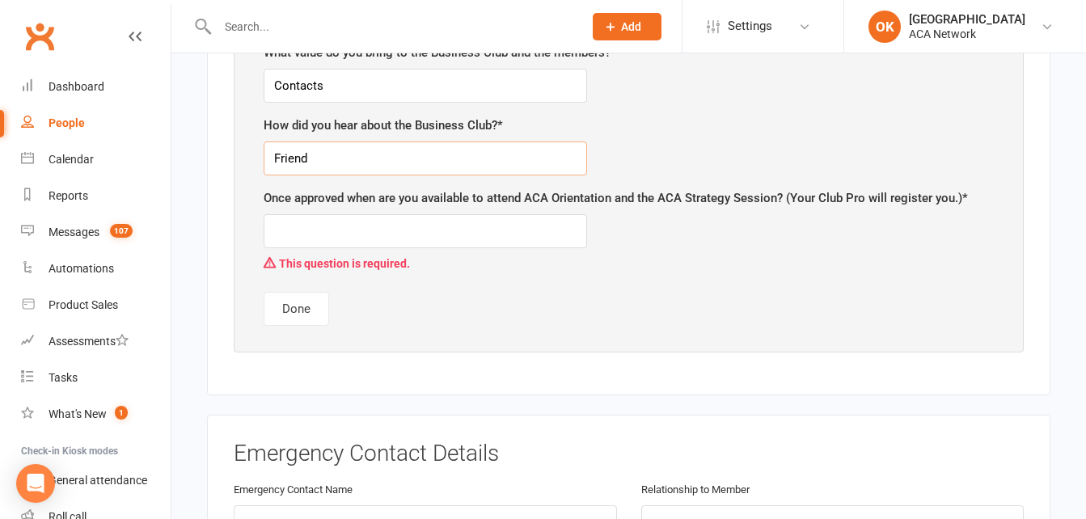
type input "Friend"
click at [283, 238] on input "text" at bounding box center [425, 231] width 323 height 34
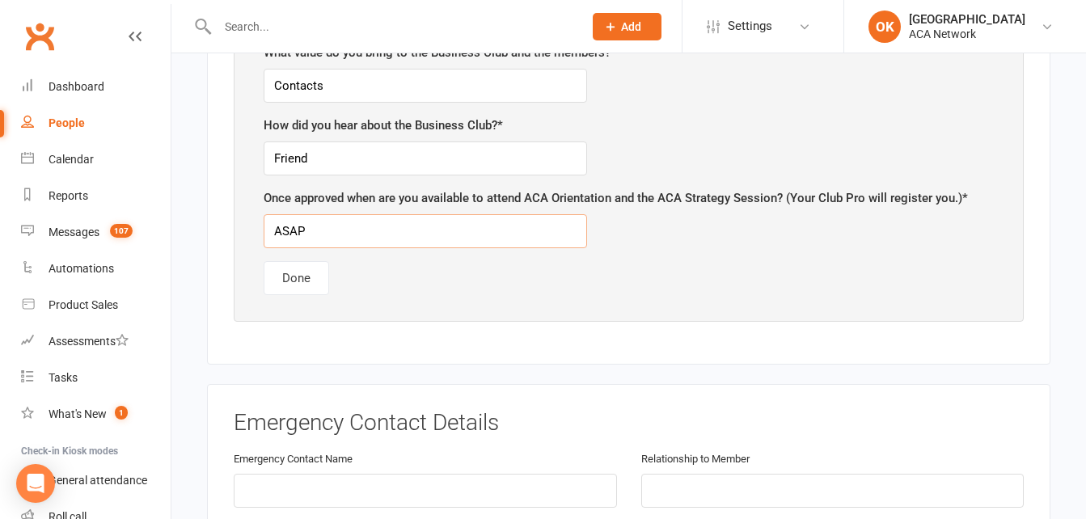
type input "ASAP"
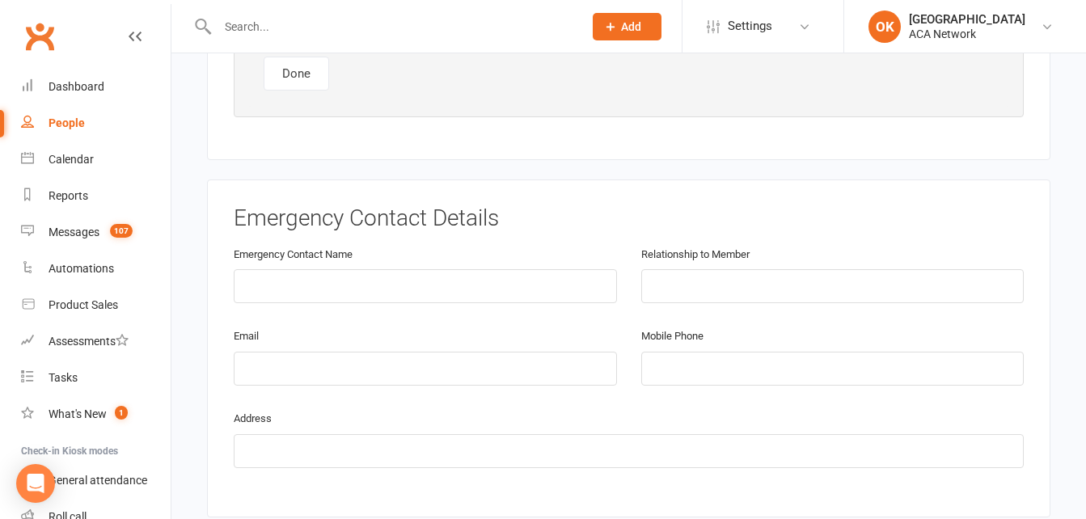
scroll to position [1395, 0]
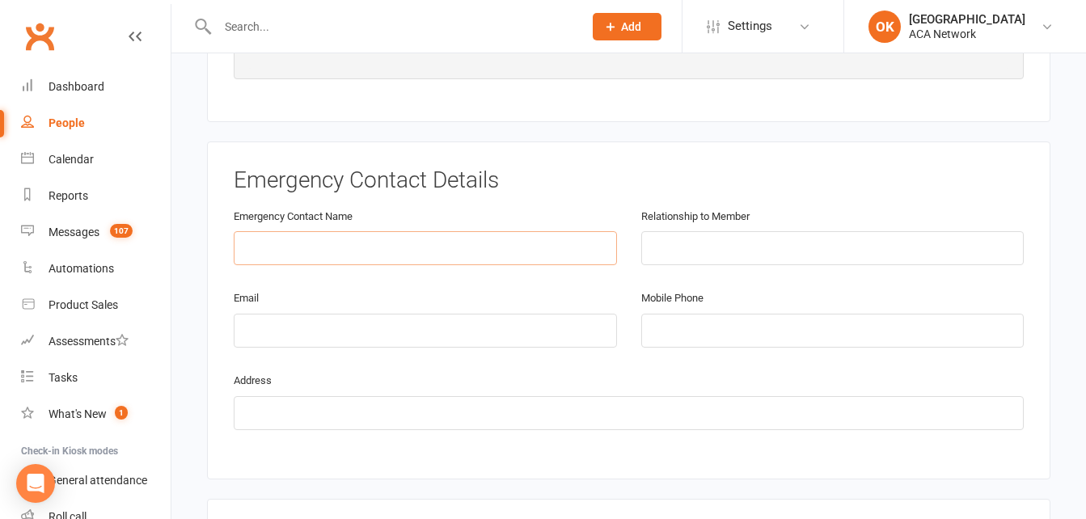
click at [256, 253] on input "text" at bounding box center [425, 248] width 383 height 34
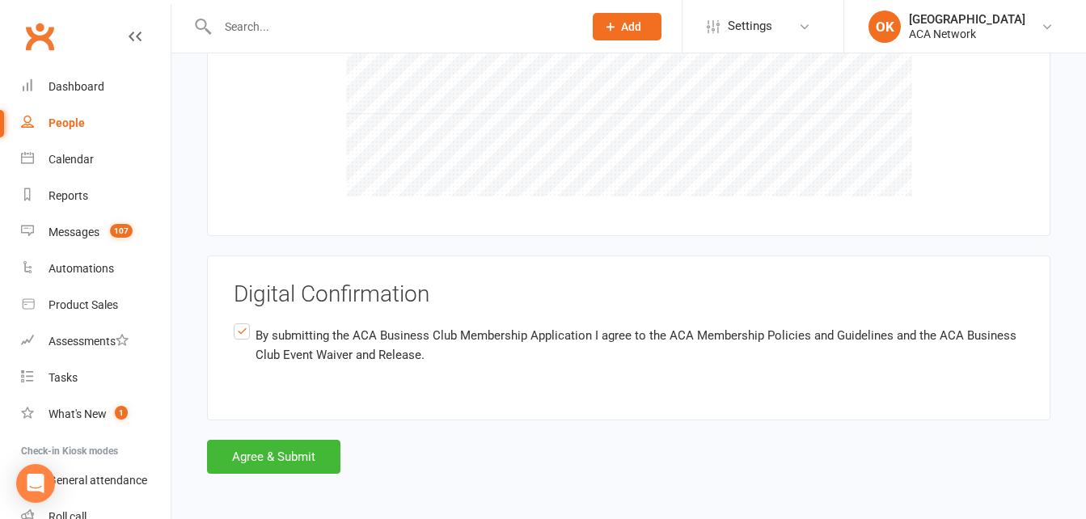
scroll to position [3345, 0]
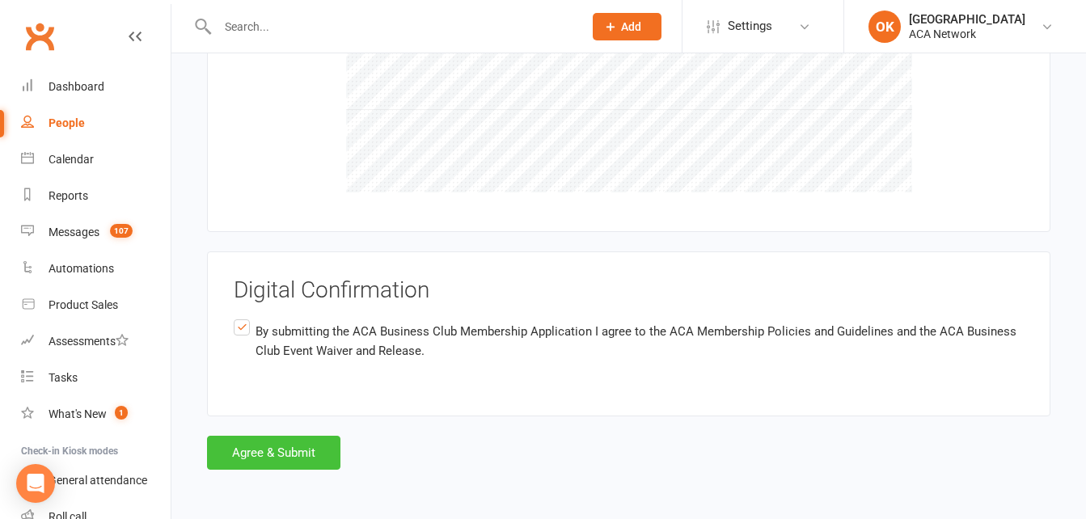
click at [257, 442] on button "Agree & Submit" at bounding box center [273, 453] width 133 height 34
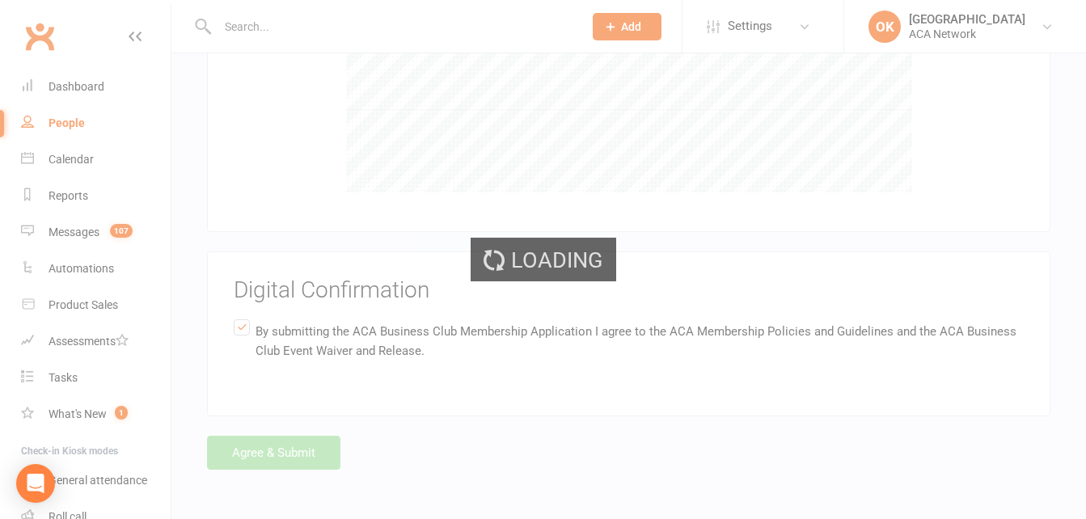
scroll to position [0, 0]
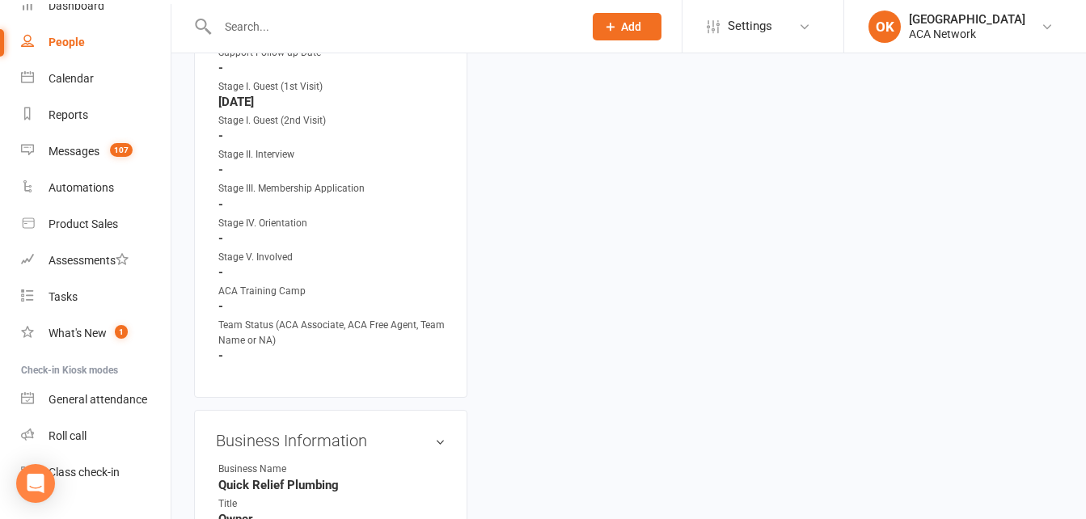
scroll to position [1375, 0]
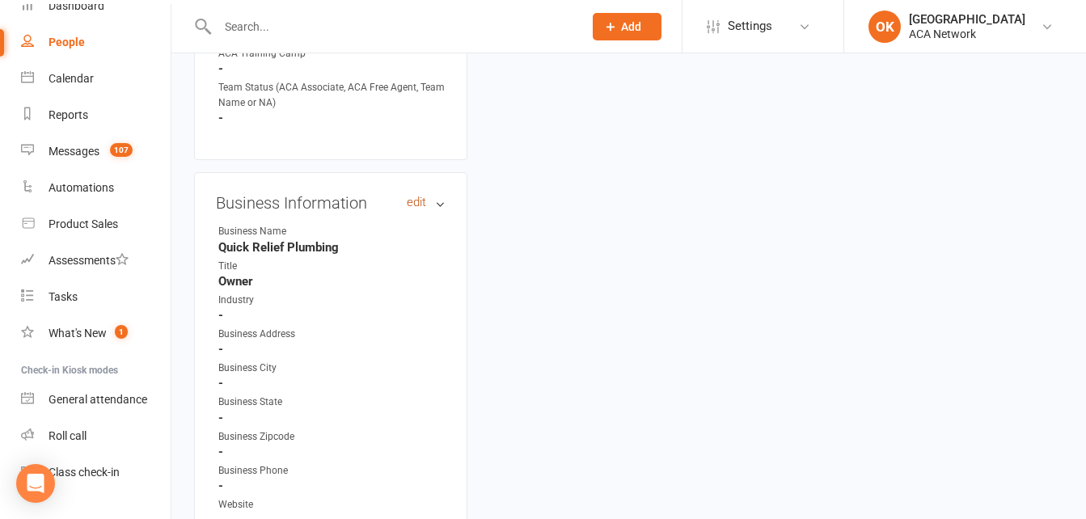
click at [413, 196] on link "edit" at bounding box center [416, 203] width 19 height 14
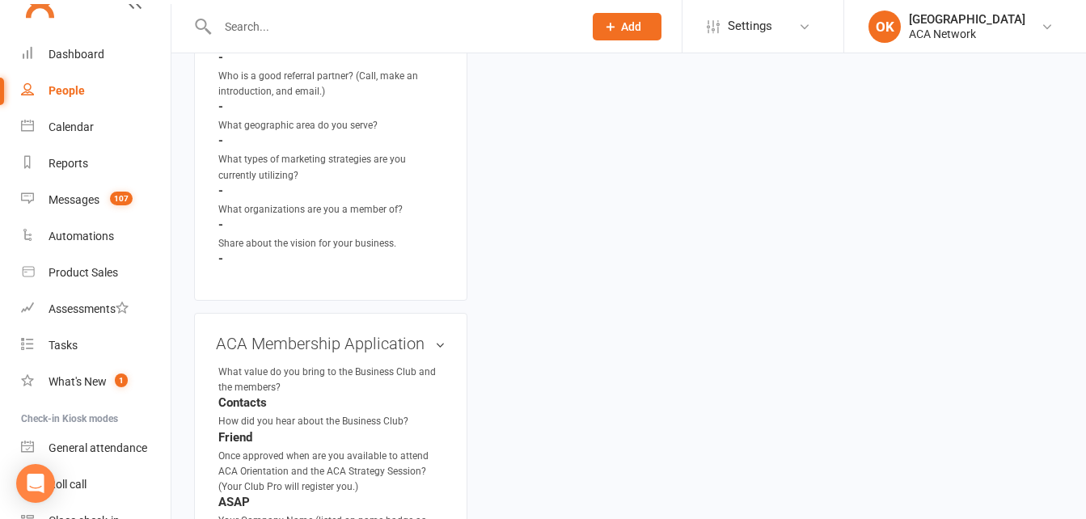
scroll to position [1823, 0]
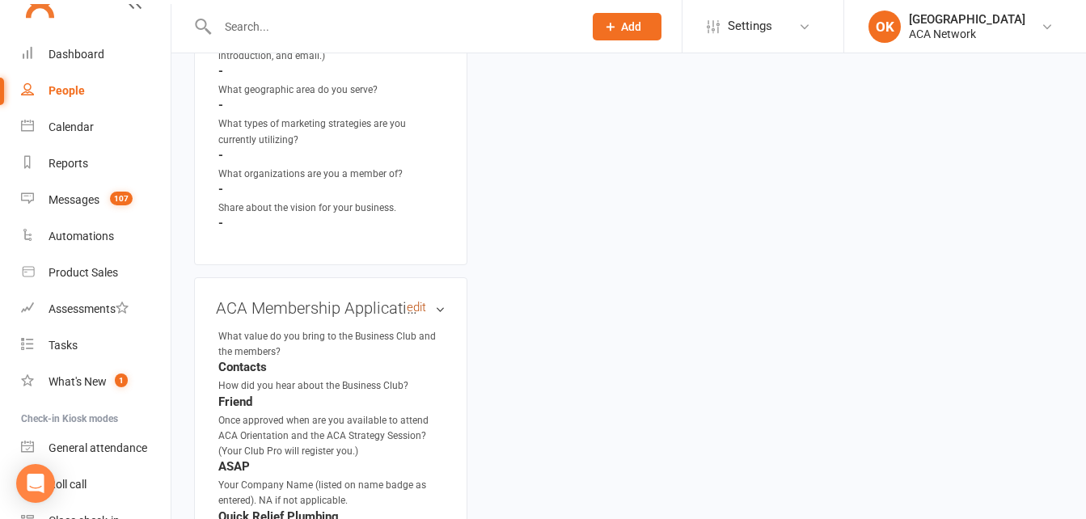
click at [415, 301] on link "edit" at bounding box center [416, 308] width 19 height 14
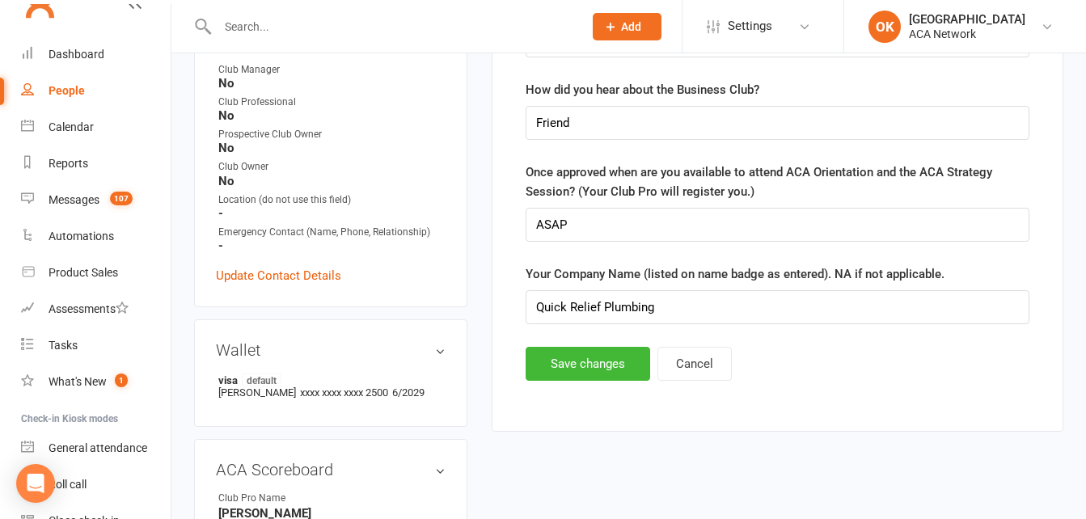
scroll to position [610, 0]
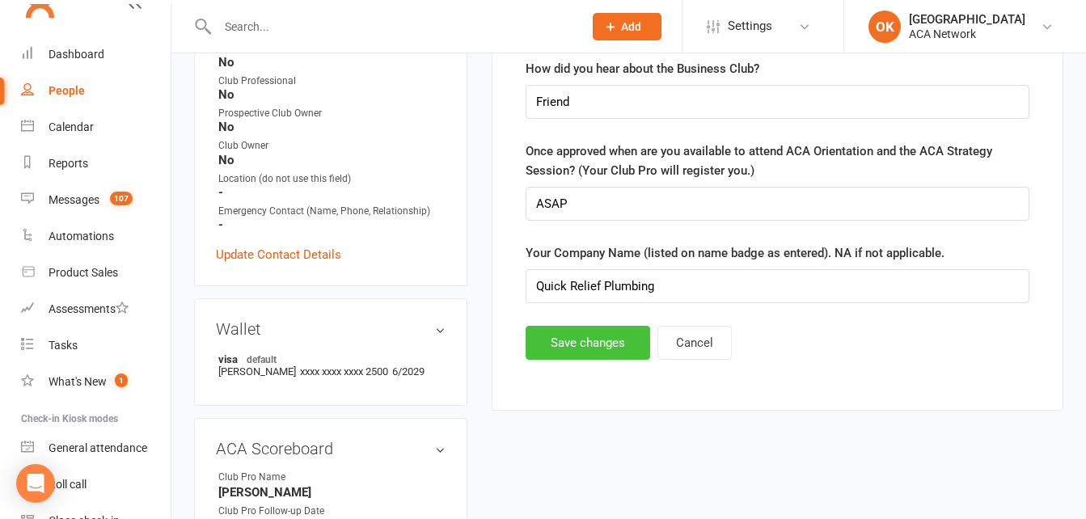
click at [581, 348] on button "Save changes" at bounding box center [588, 343] width 125 height 34
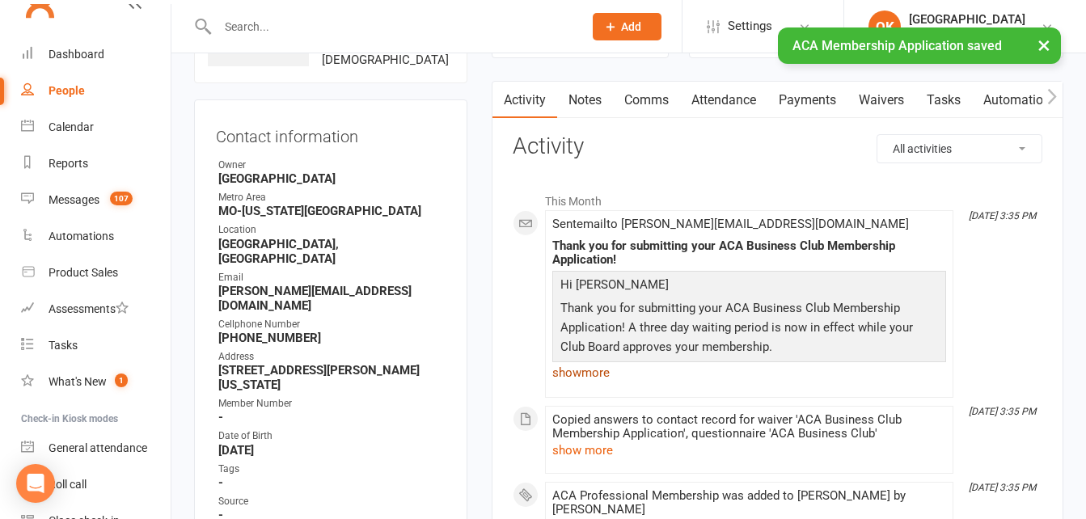
scroll to position [0, 0]
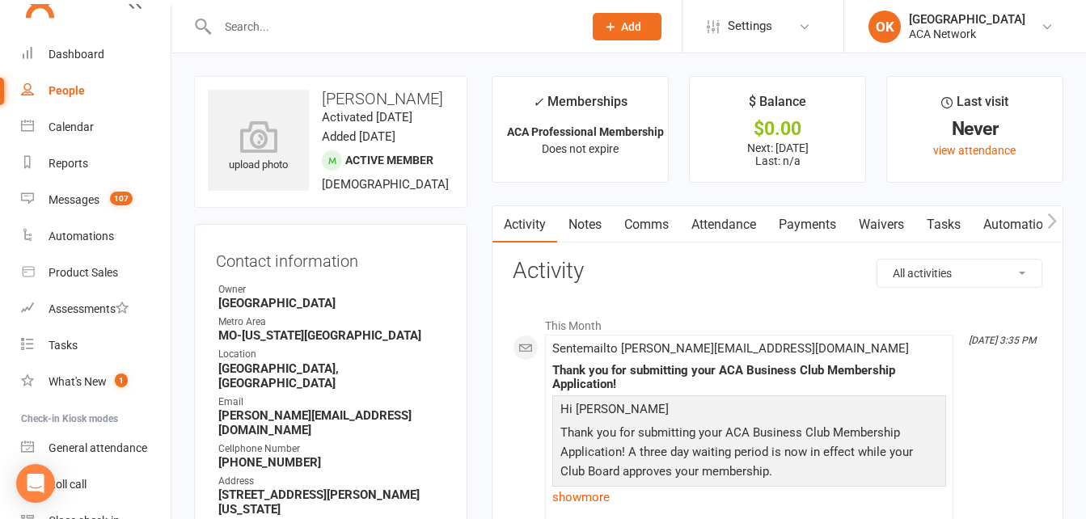
click at [264, 33] on input "text" at bounding box center [392, 26] width 359 height 23
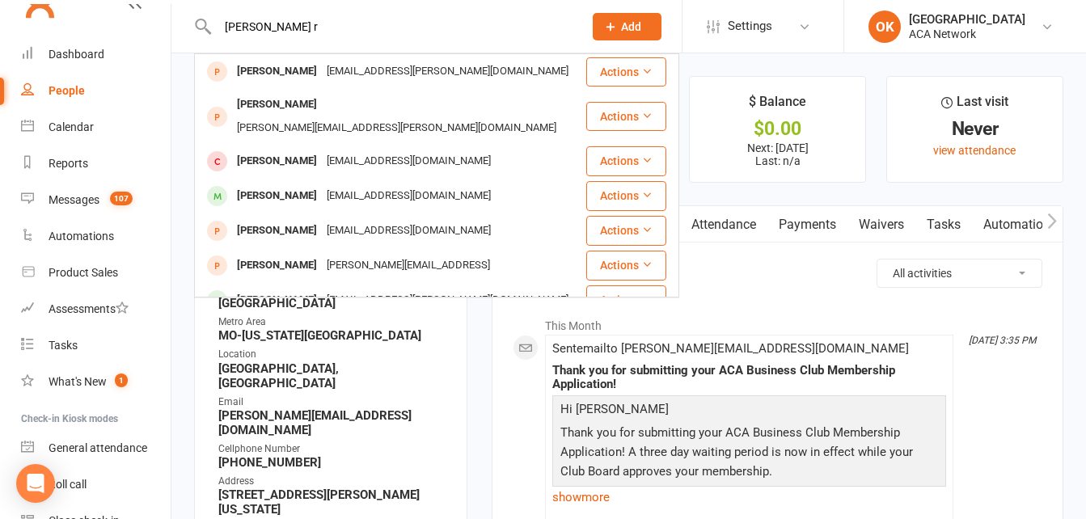
click at [491, 35] on input "trever r" at bounding box center [392, 26] width 359 height 23
type input "t"
